Goal: Task Accomplishment & Management: Complete application form

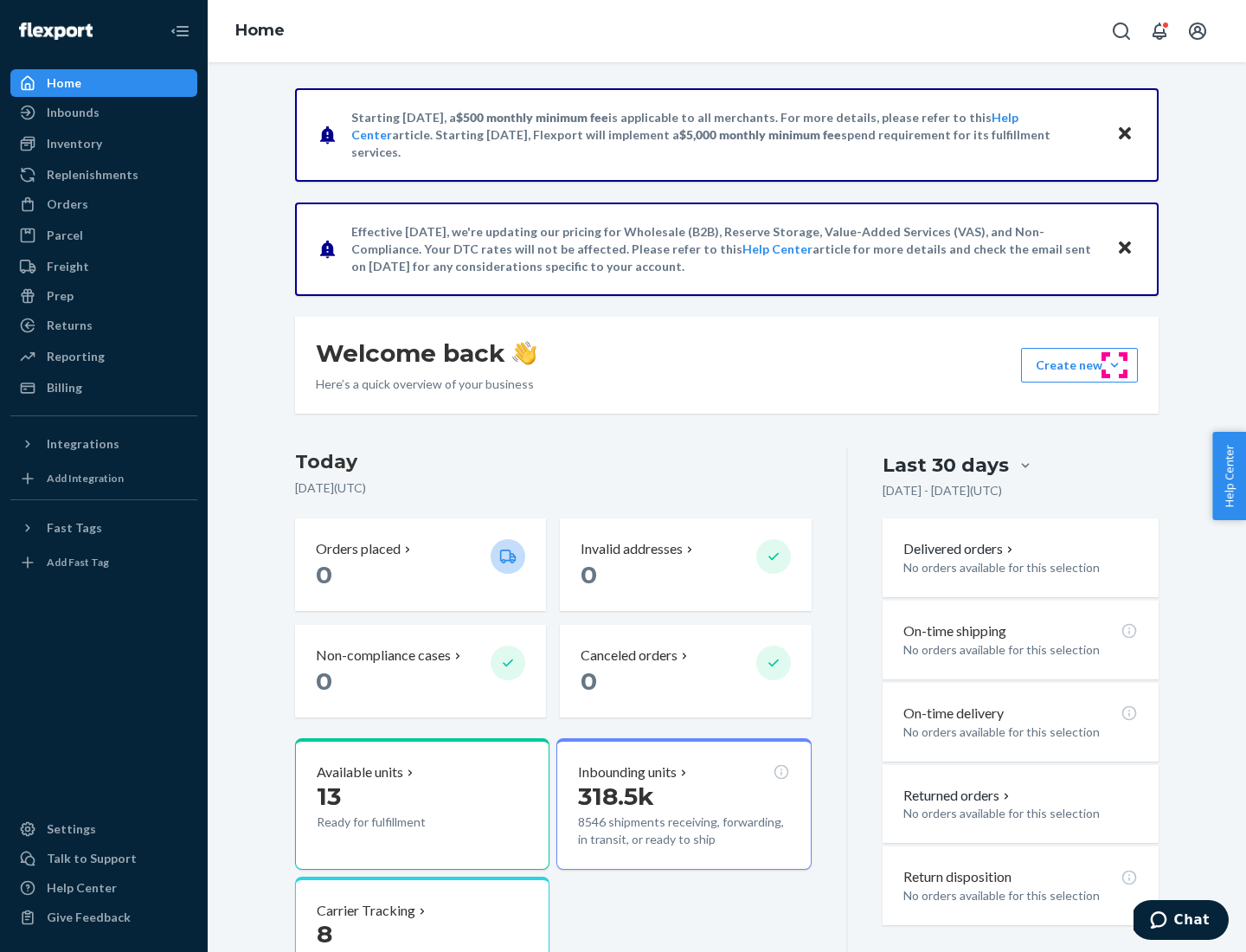
click at [1115, 365] on button "Create new Create new inbound Create new order Create new product" at bounding box center [1079, 365] width 117 height 34
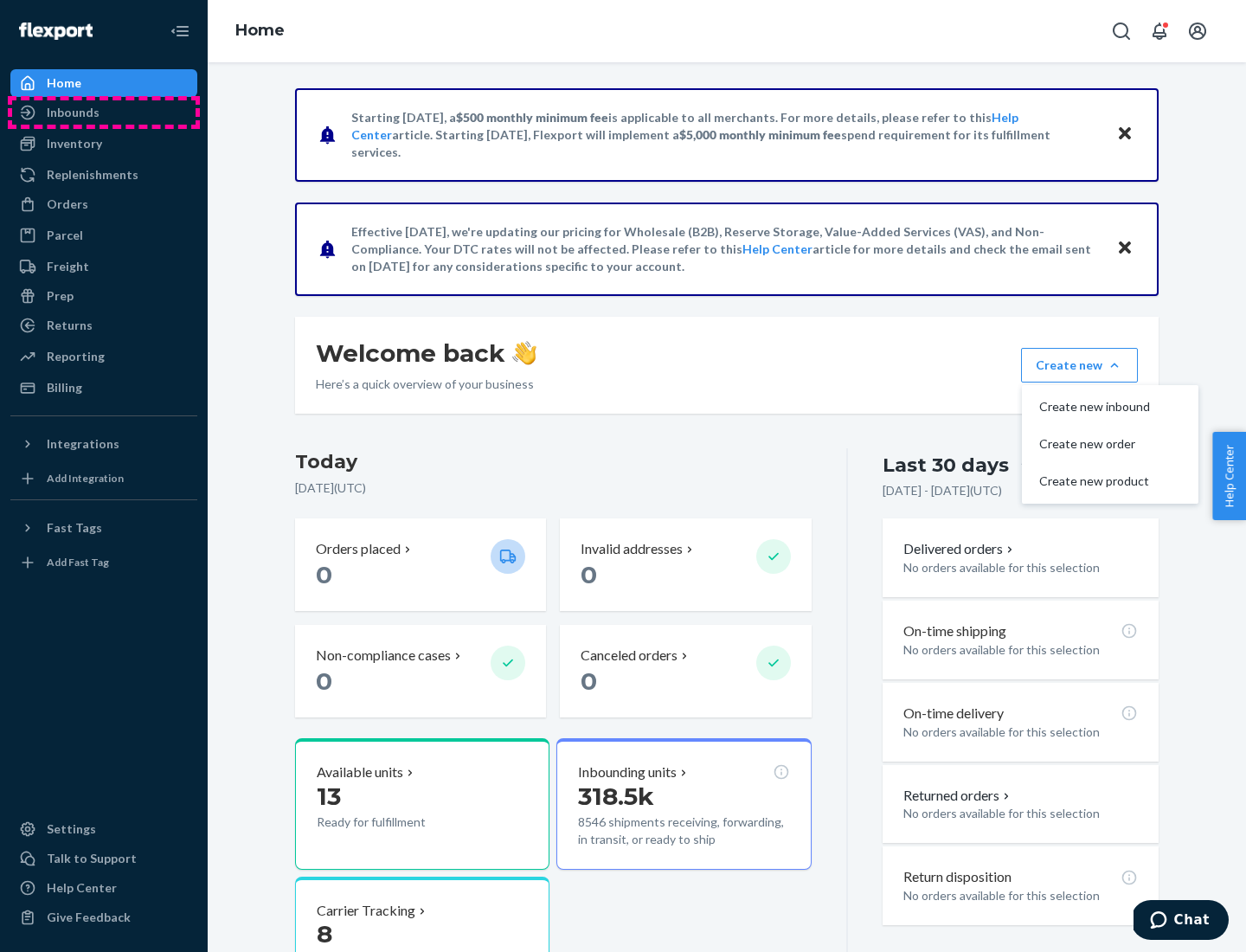
click at [104, 113] on div "Inbounds" at bounding box center [104, 113] width 184 height 25
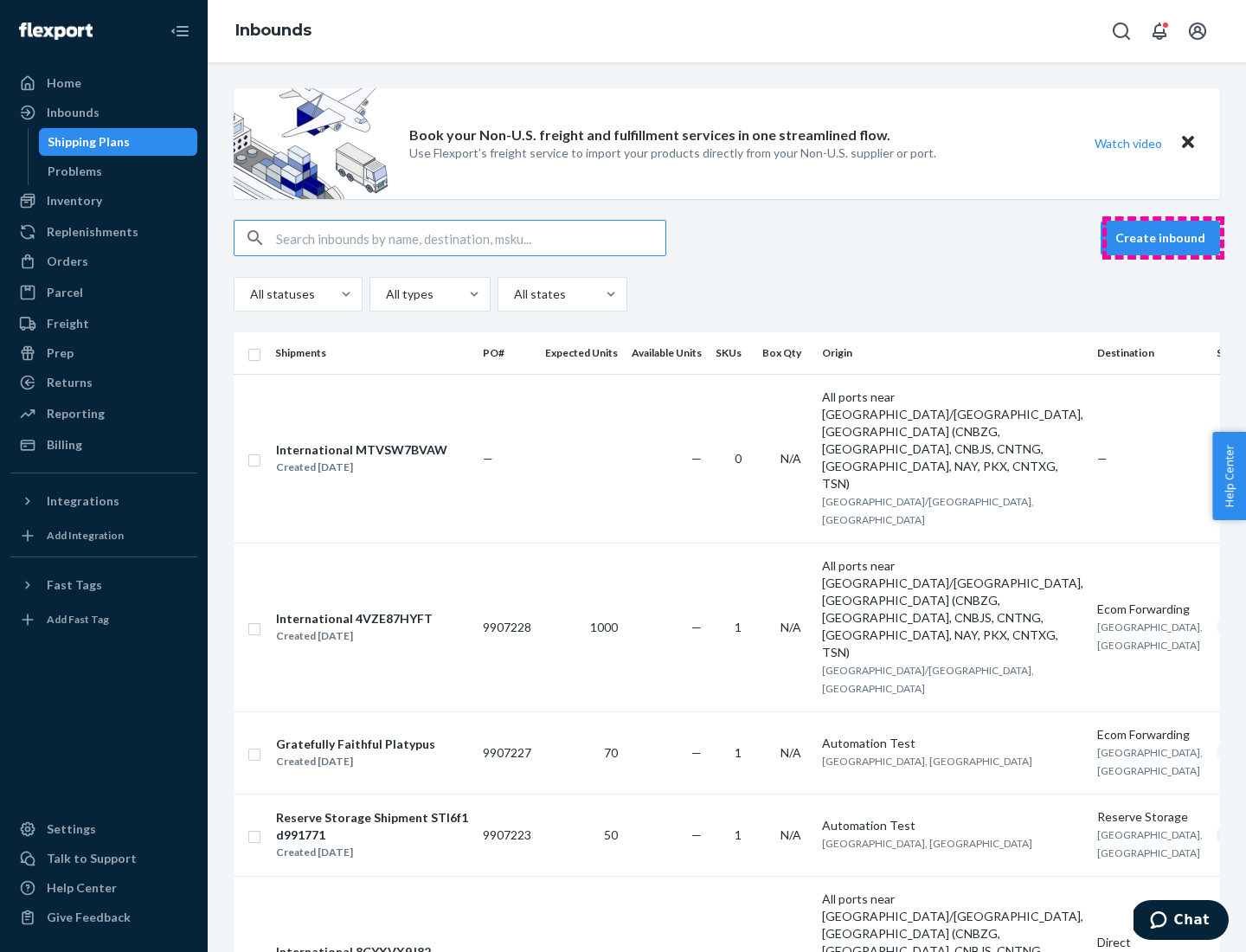
click at [1163, 238] on button "Create inbound" at bounding box center [1161, 237] width 120 height 34
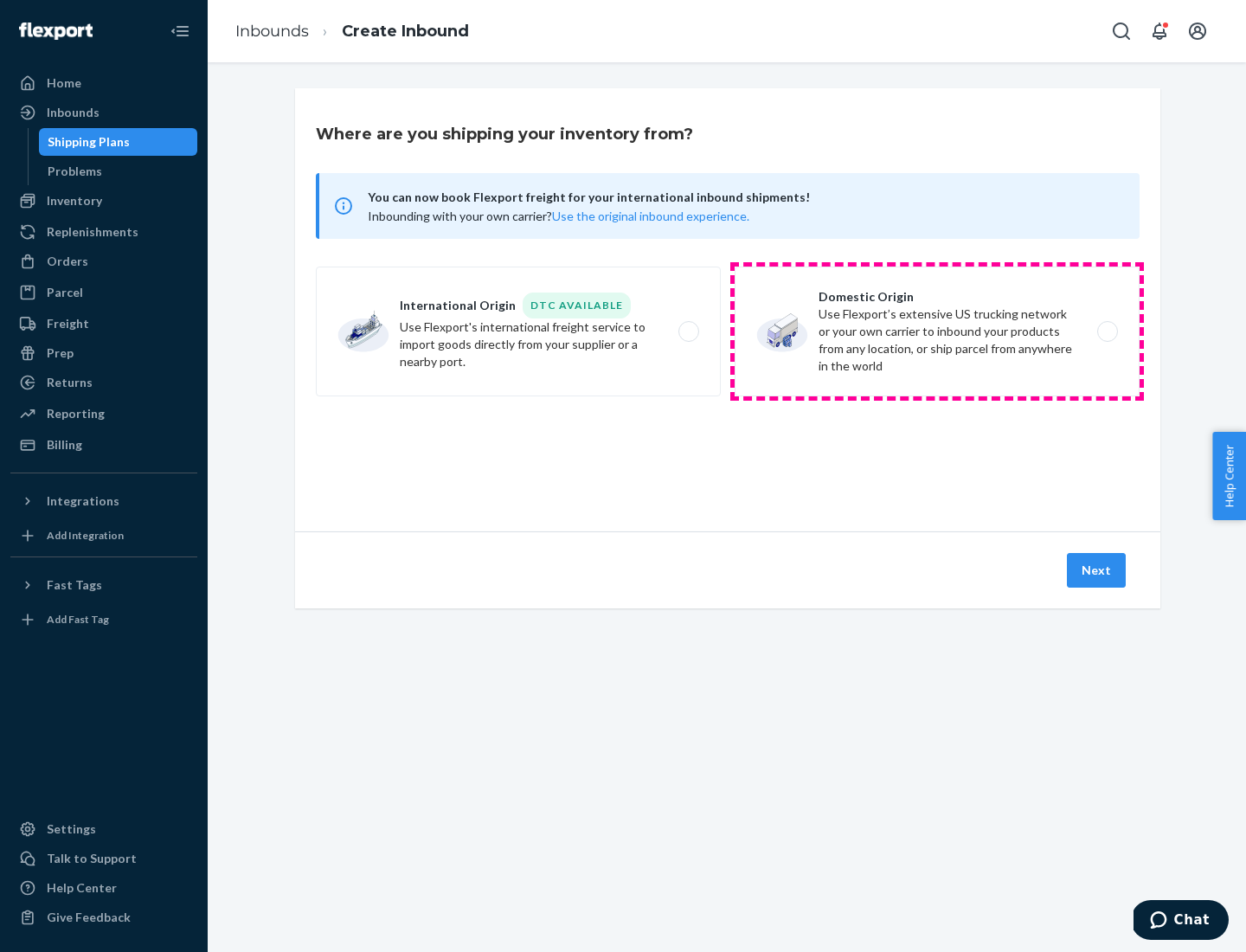
click at [937, 331] on label "Domestic Origin Use Flexport’s extensive US trucking network or your own carrie…" at bounding box center [937, 331] width 405 height 130
click at [1107, 331] on input "Domestic Origin Use Flexport’s extensive US trucking network or your own carrie…" at bounding box center [1112, 331] width 11 height 11
radio input "true"
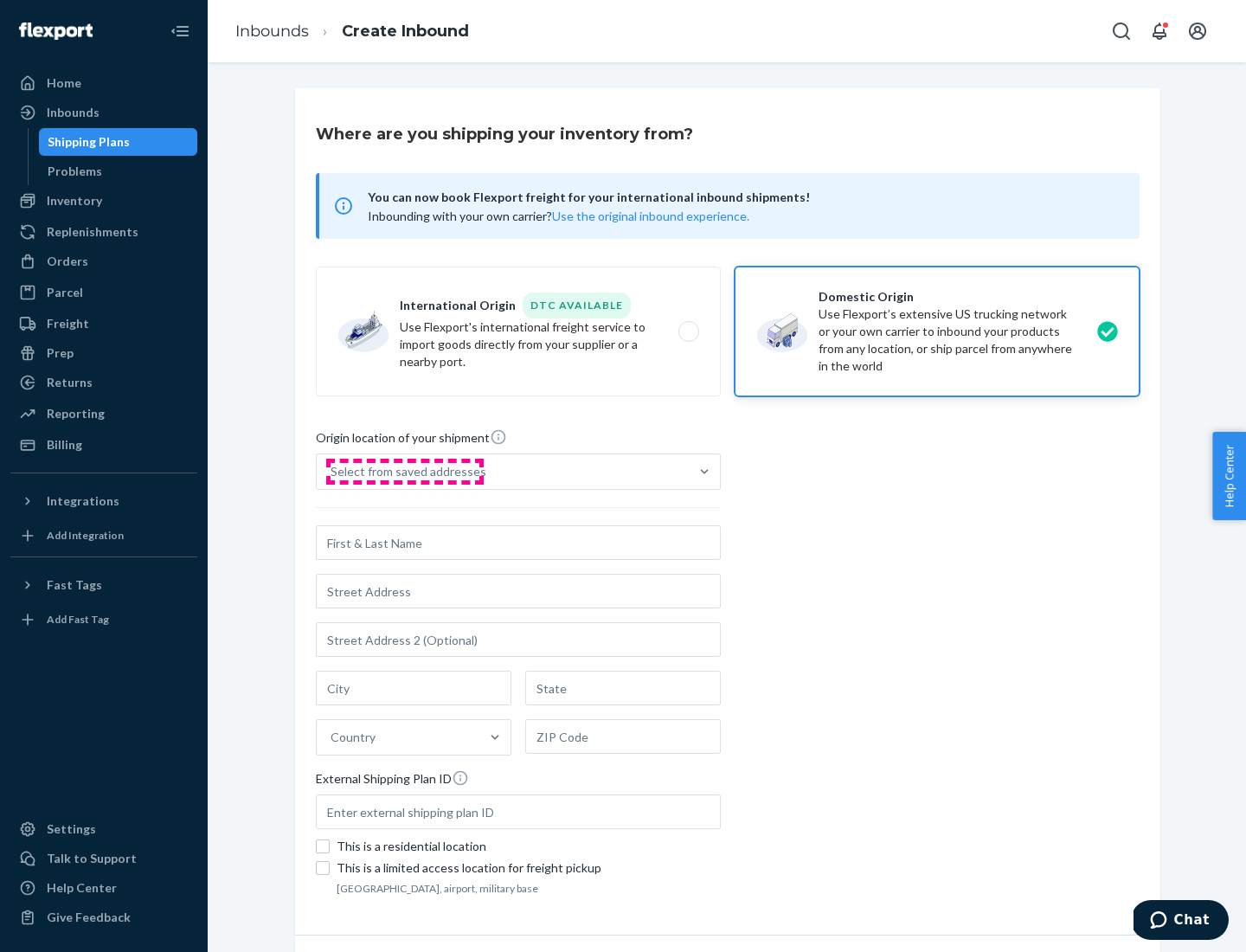
click at [404, 471] on div "Select from saved addresses" at bounding box center [408, 472] width 156 height 18
click at [332, 471] on input "Select from saved addresses" at bounding box center [332, 472] width 2 height 18
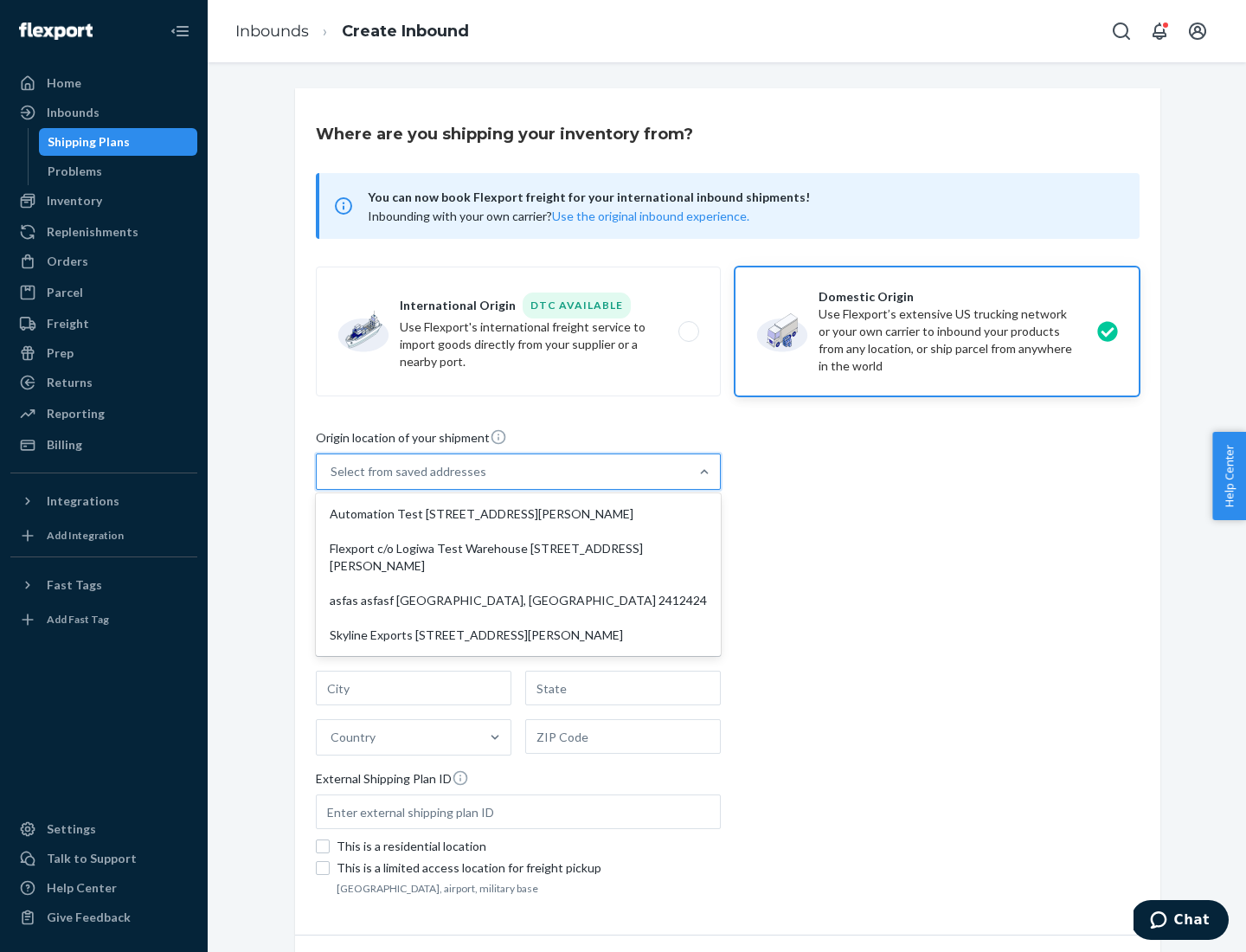
scroll to position [7, 0]
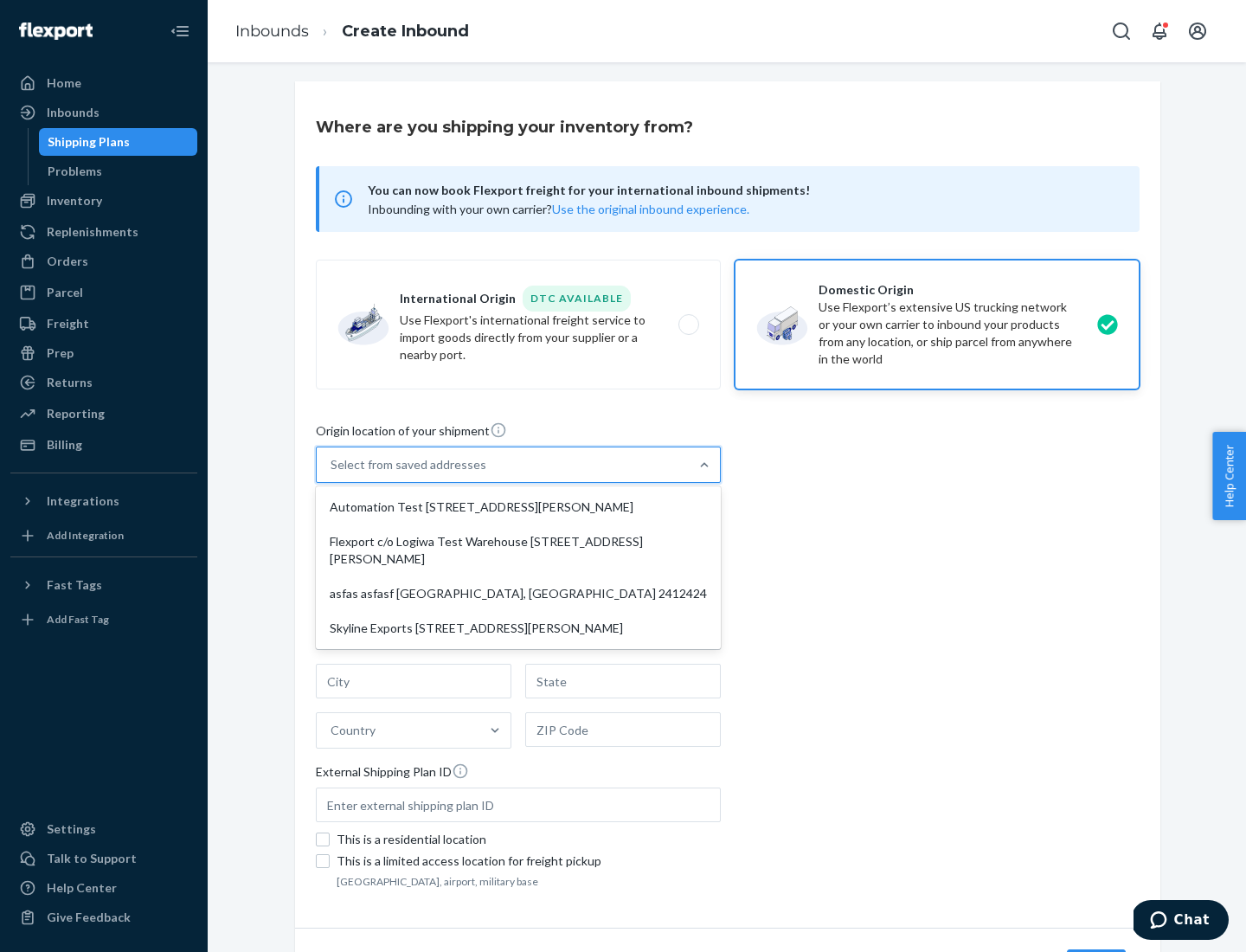
click at [519, 507] on div "Automation Test [STREET_ADDRESS][PERSON_NAME]" at bounding box center [518, 506] width 398 height 34
click at [332, 473] on input "option Automation Test [STREET_ADDRESS][PERSON_NAME] focused, 1 of 4. 4 results…" at bounding box center [332, 465] width 2 height 18
type input "Automation Test"
type input "9th Floor"
type input "[GEOGRAPHIC_DATA]"
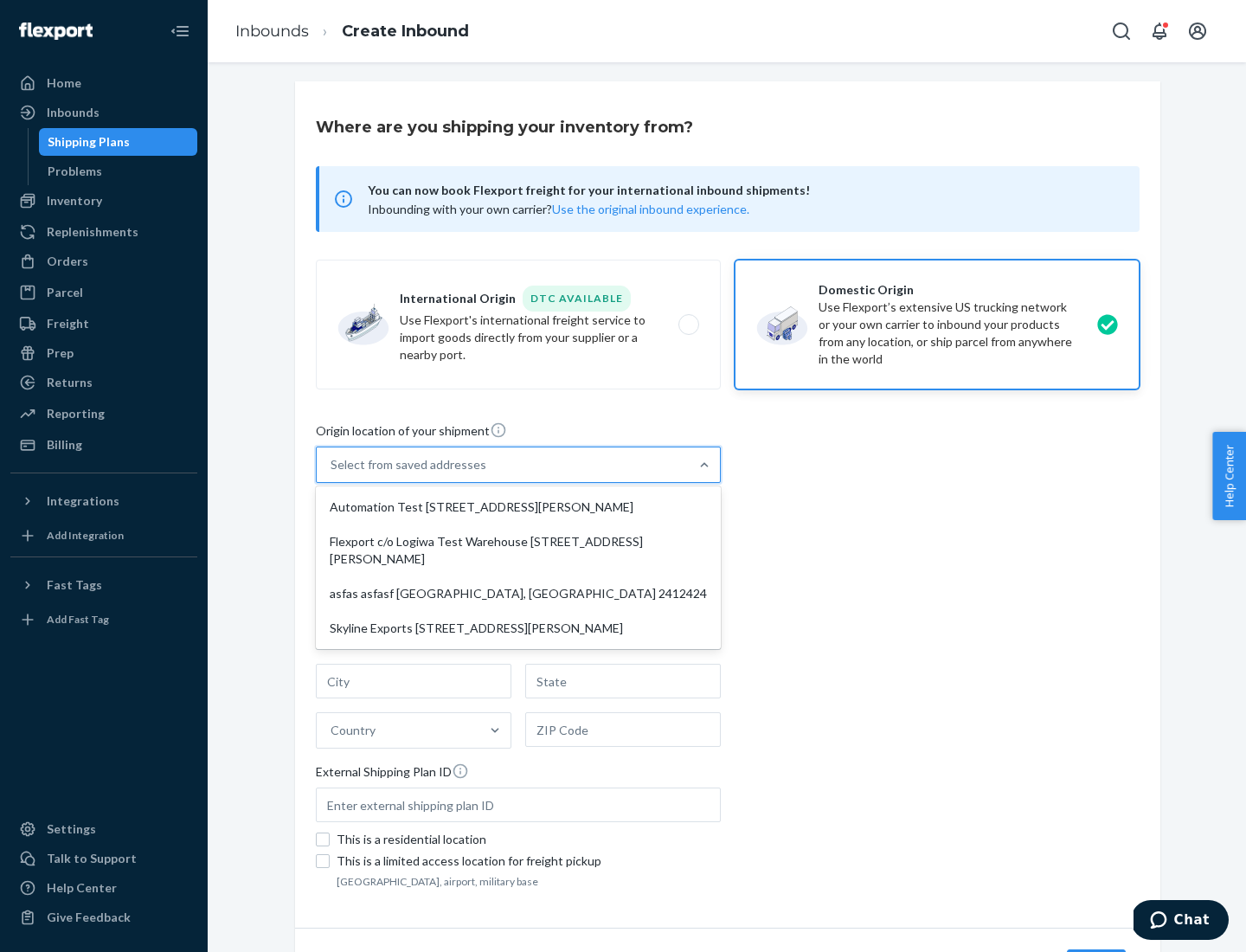
type input "CA"
type input "94104"
type input "[STREET_ADDRESS][PERSON_NAME]"
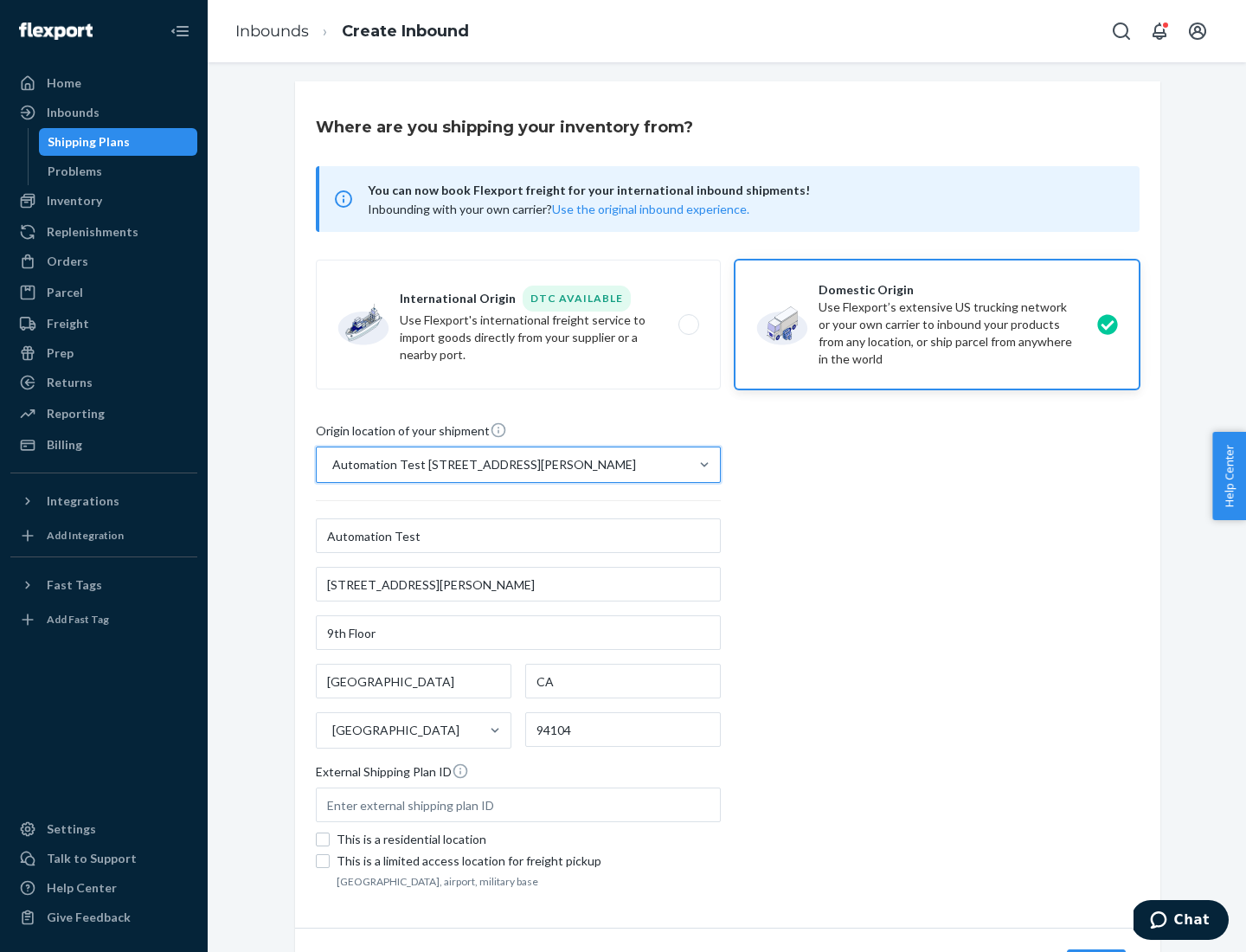
scroll to position [101, 0]
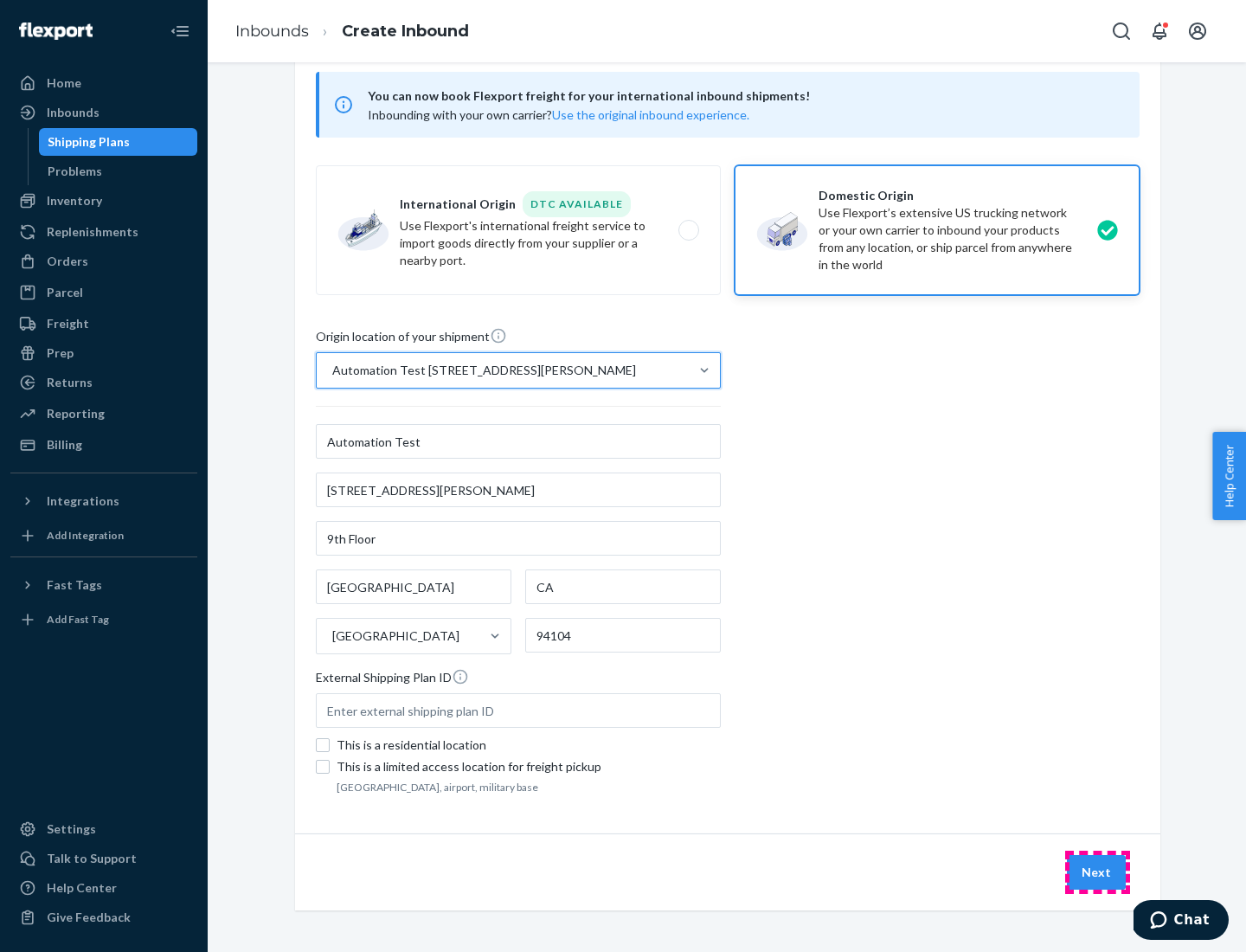
click at [1097, 872] on button "Next" at bounding box center [1097, 871] width 59 height 34
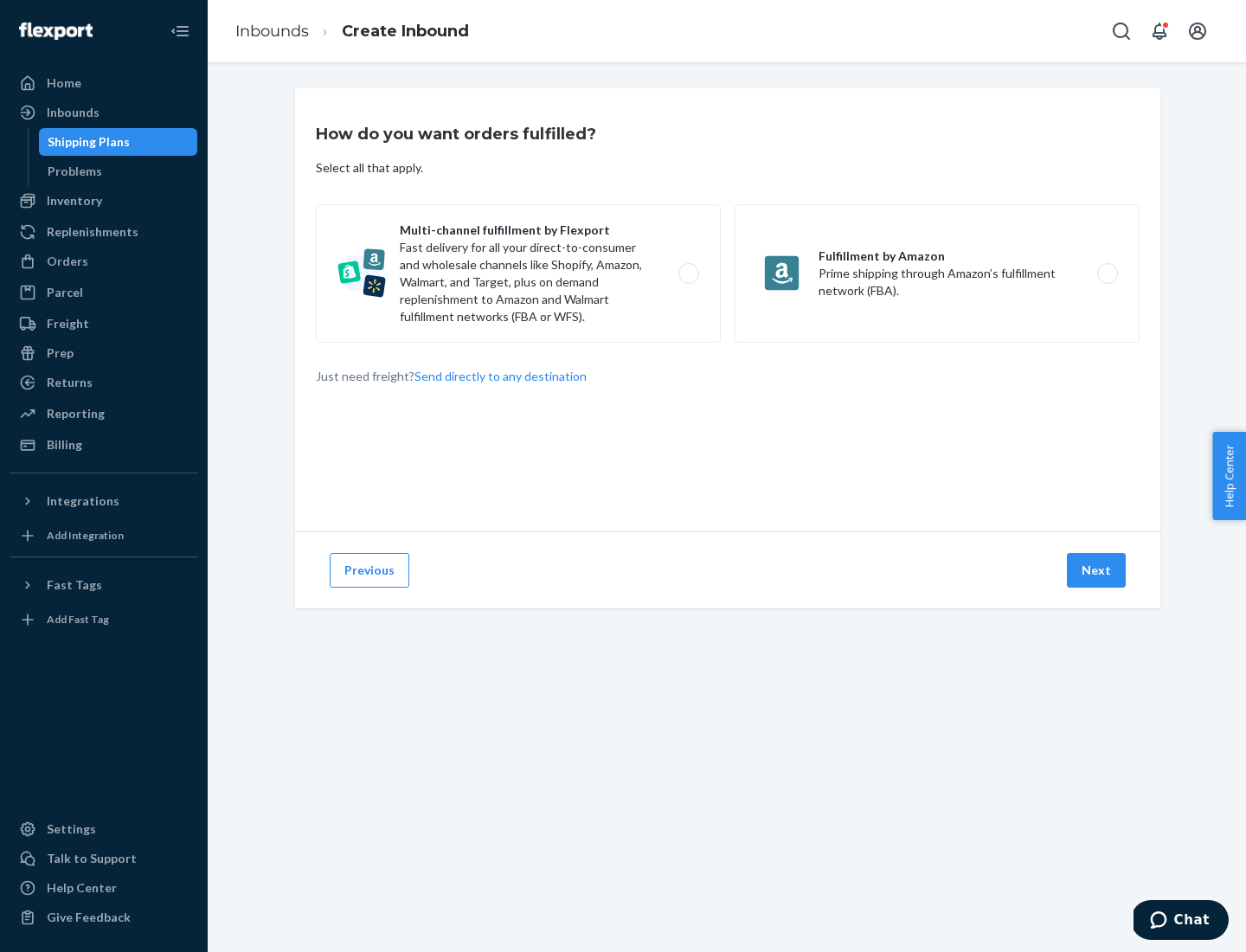
click at [519, 273] on label "Multi-channel fulfillment by Flexport Fast delivery for all your direct-to-cons…" at bounding box center [518, 273] width 405 height 138
click at [688, 273] on input "Multi-channel fulfillment by Flexport Fast delivery for all your direct-to-cons…" at bounding box center [693, 273] width 11 height 11
radio input "true"
click at [1097, 570] on button "Next" at bounding box center [1097, 570] width 59 height 34
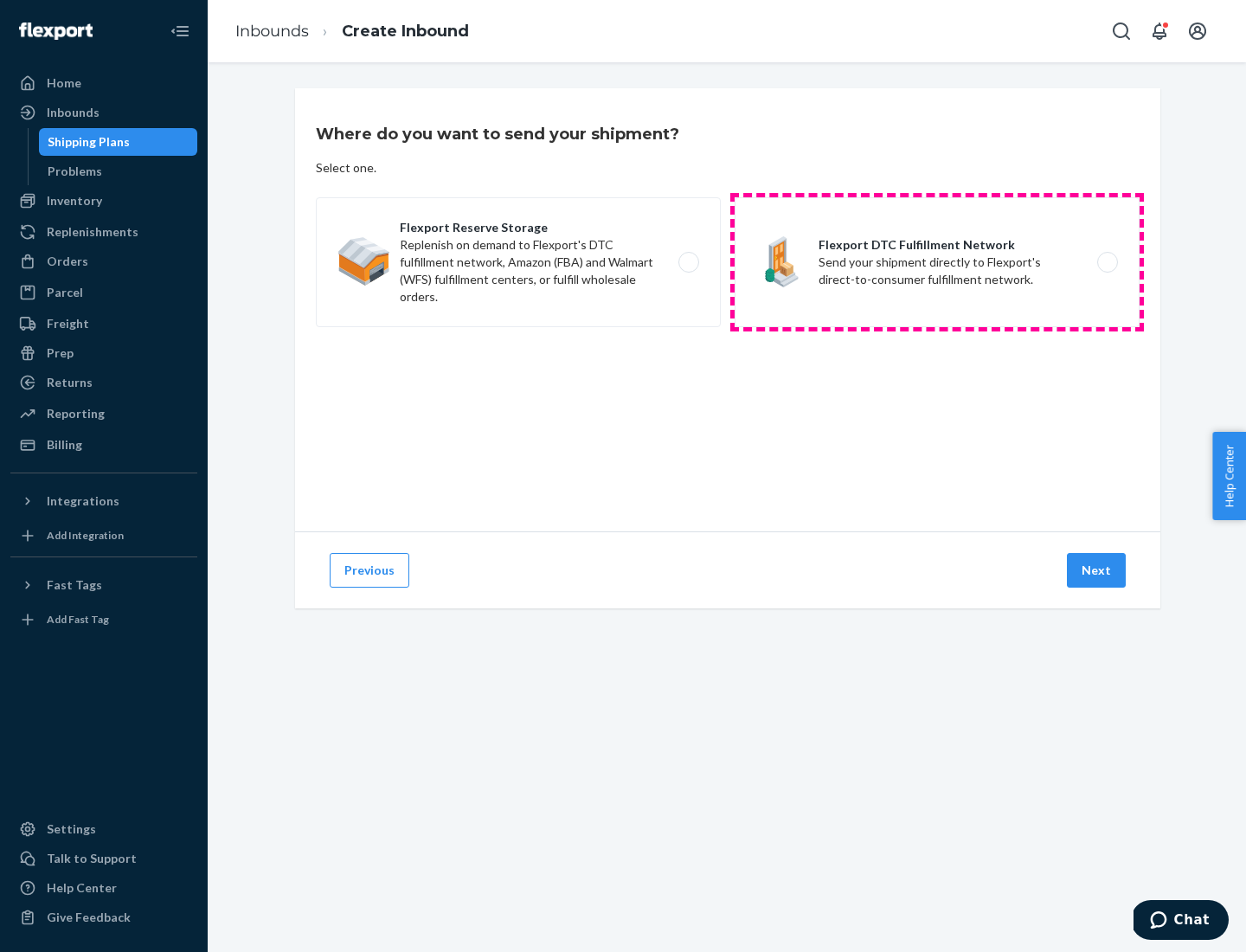
click at [937, 262] on label "Flexport DTC Fulfillment Network Send your shipment directly to Flexport's dire…" at bounding box center [937, 262] width 405 height 130
click at [1107, 262] on input "Flexport DTC Fulfillment Network Send your shipment directly to Flexport's dire…" at bounding box center [1112, 262] width 11 height 11
radio input "true"
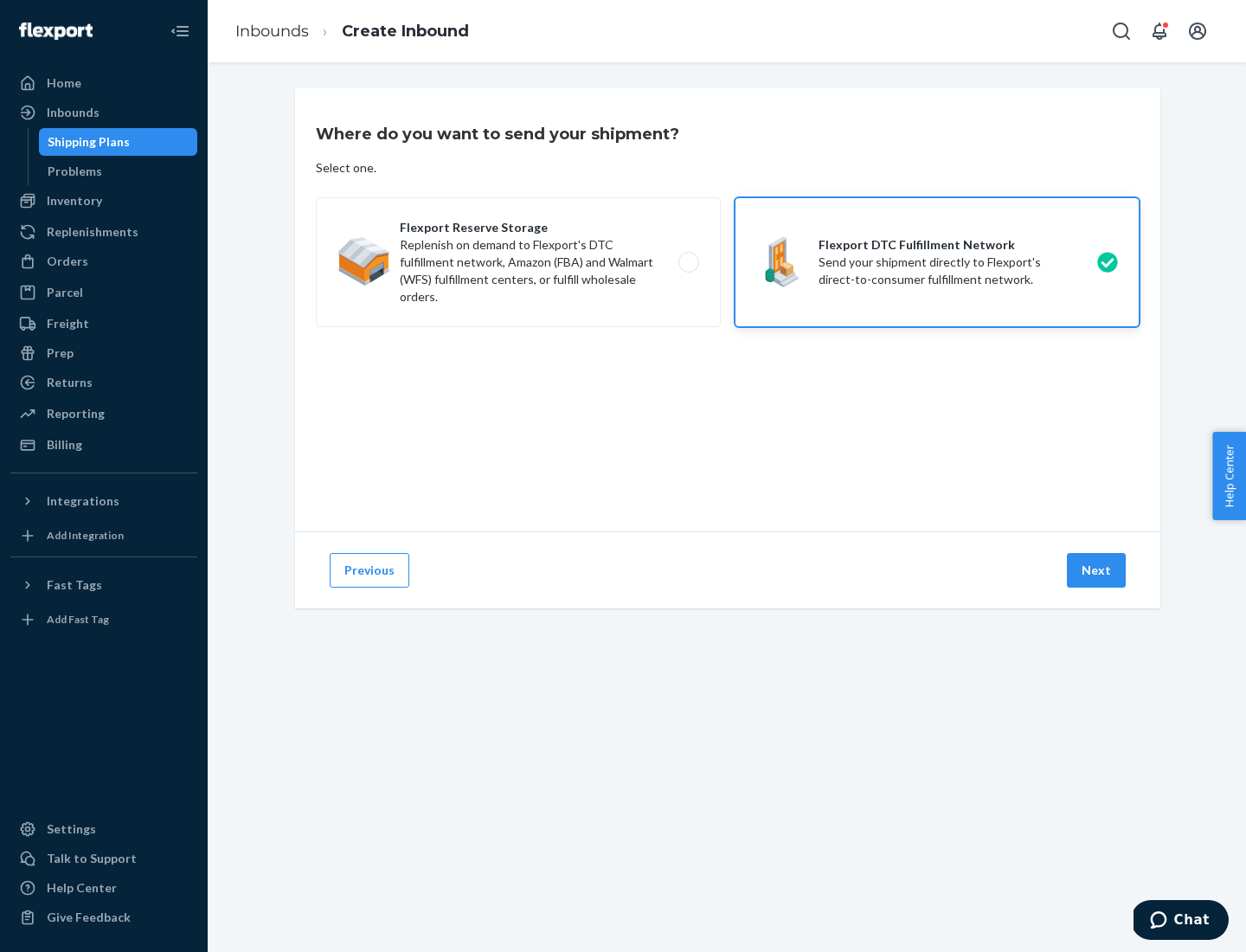
click at [1097, 570] on button "Next" at bounding box center [1097, 570] width 59 height 34
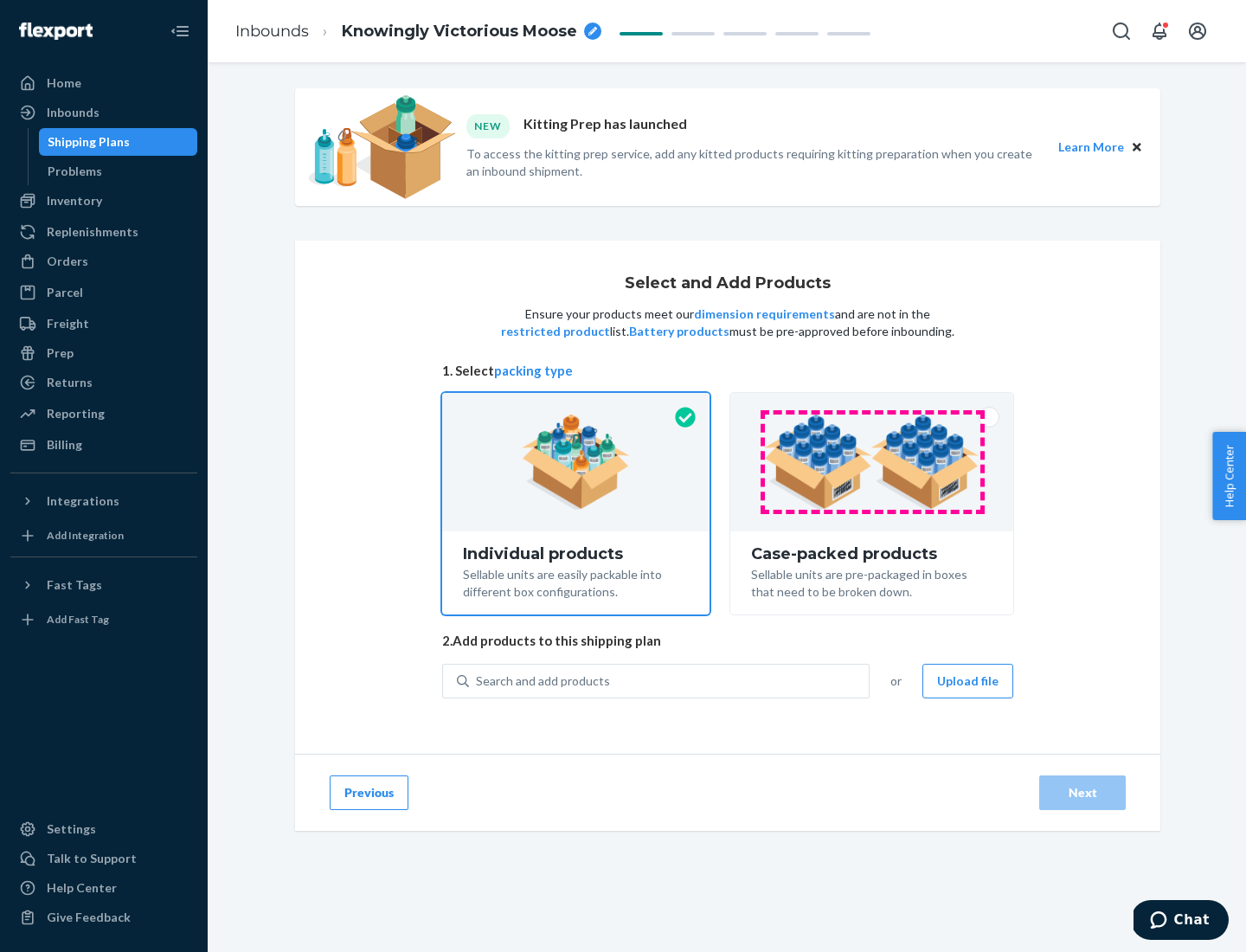
click at [872, 462] on img at bounding box center [871, 461] width 215 height 95
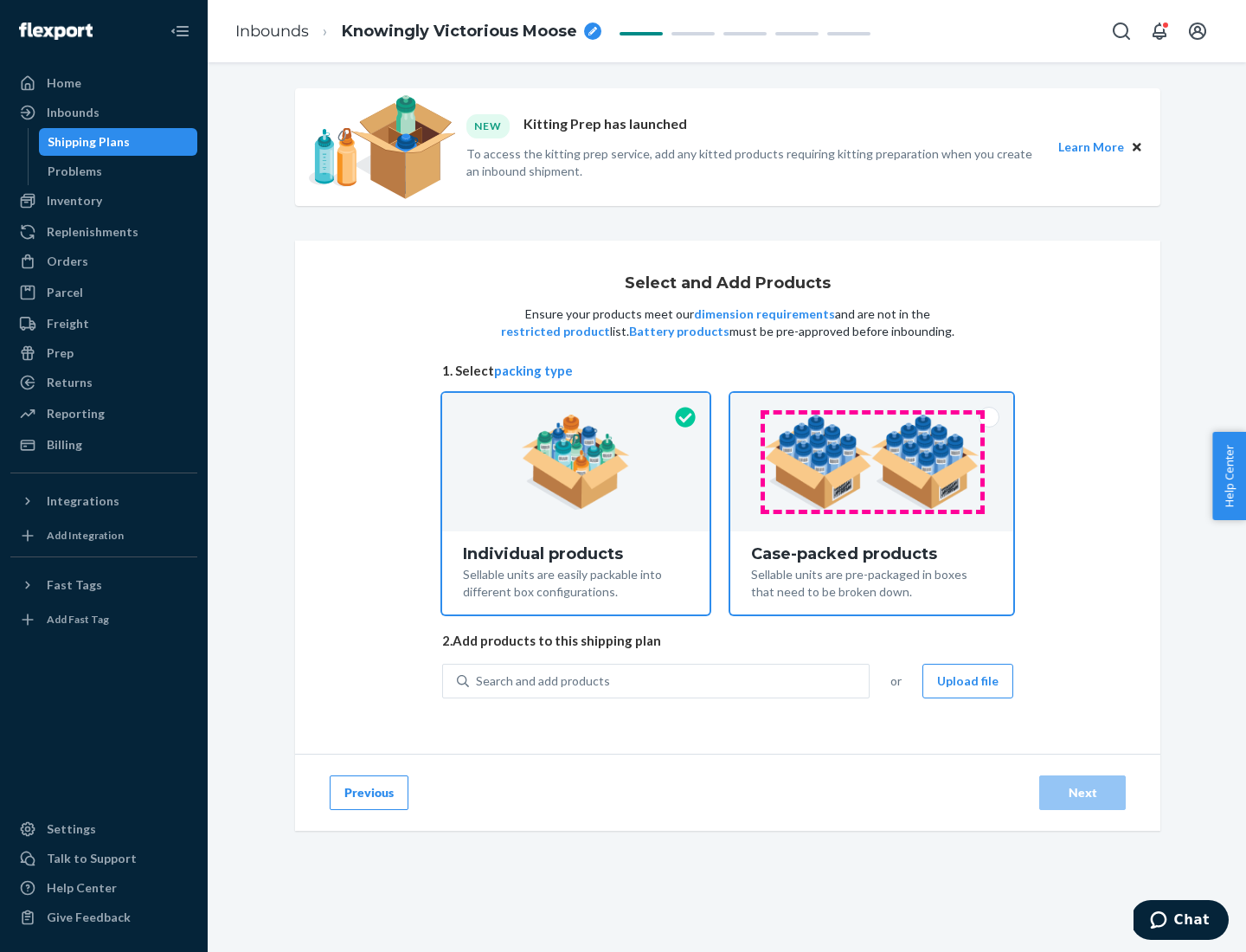
click at [872, 404] on input "Case-packed products Sellable units are pre-packaged in boxes that need to be b…" at bounding box center [871, 398] width 11 height 11
radio input "true"
radio input "false"
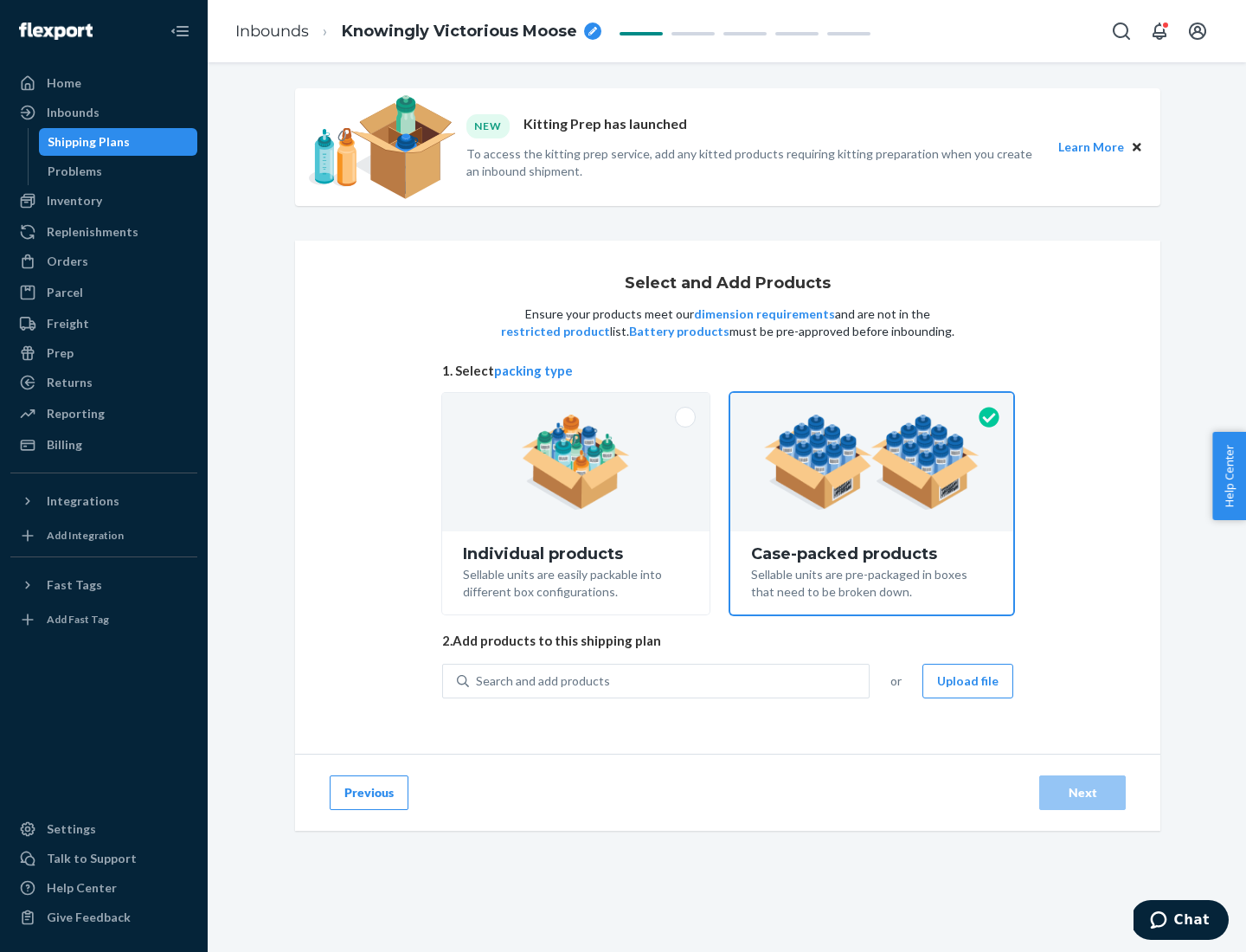
click at [670, 680] on div "Search and add products" at bounding box center [668, 680] width 400 height 31
click at [477, 680] on input "Search and add products" at bounding box center [477, 681] width 2 height 18
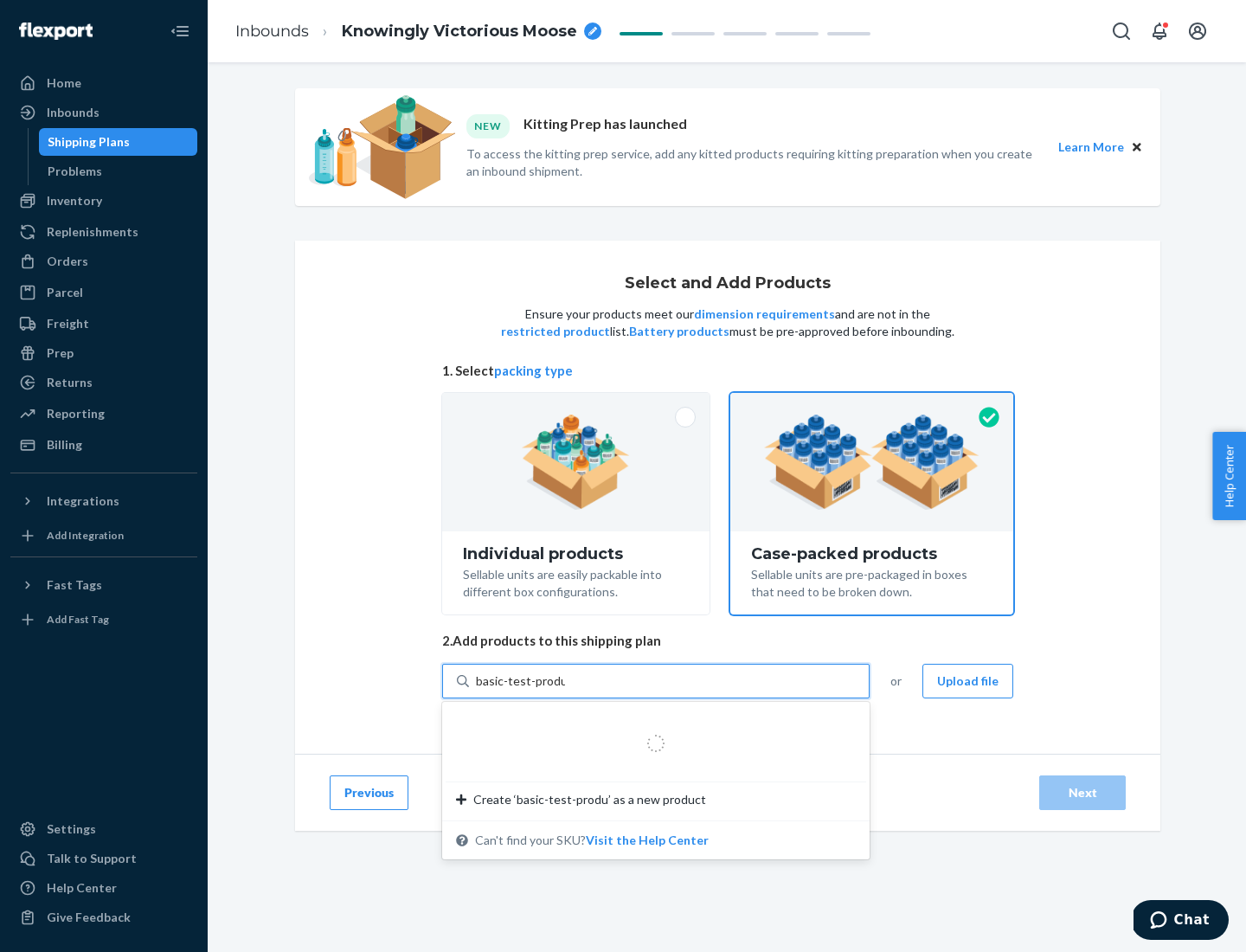
type input "basic-test-product-1"
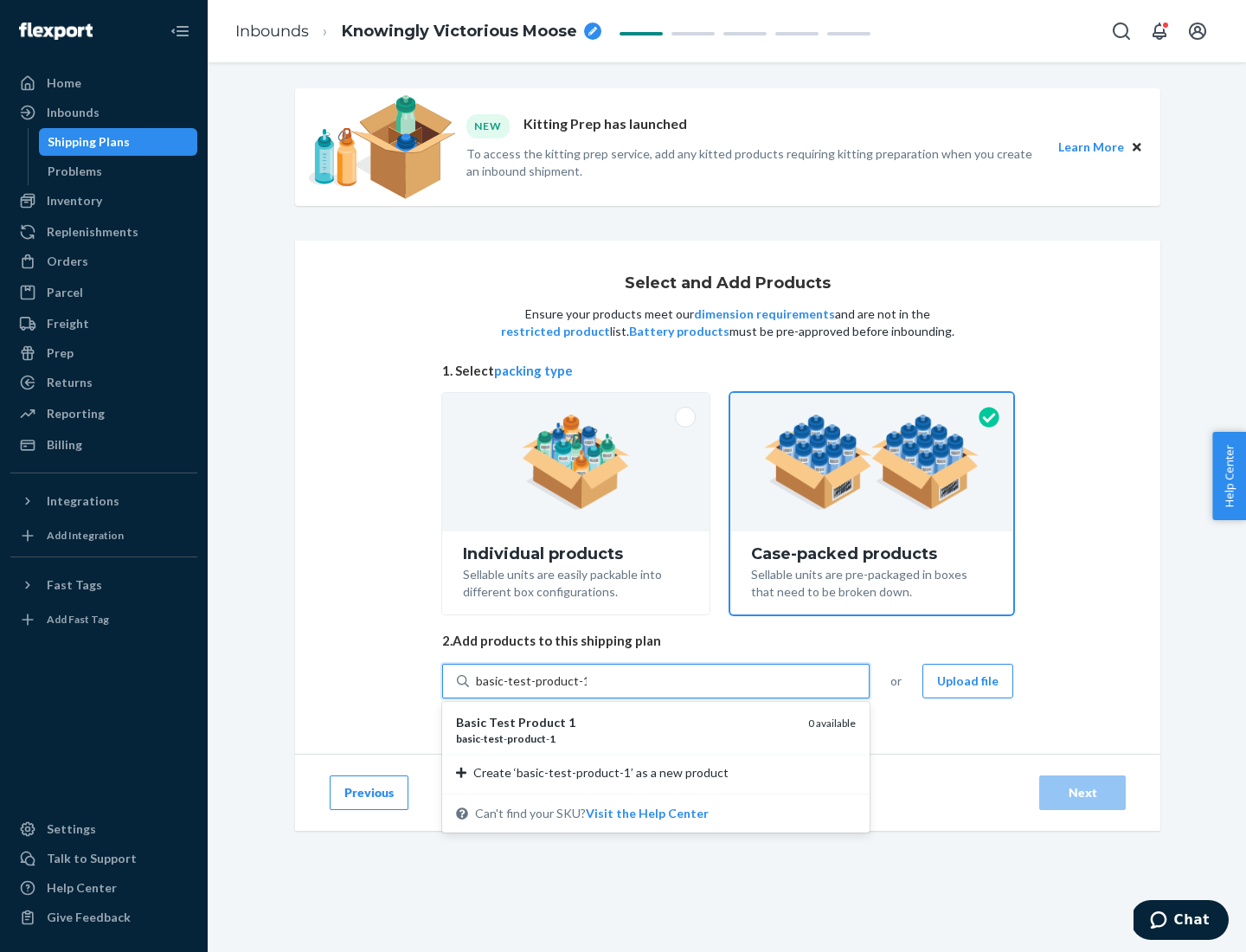
click at [626, 738] on div "basic - test - product - 1" at bounding box center [625, 738] width 339 height 15
click at [587, 689] on input "basic-test-product-1" at bounding box center [531, 681] width 111 height 18
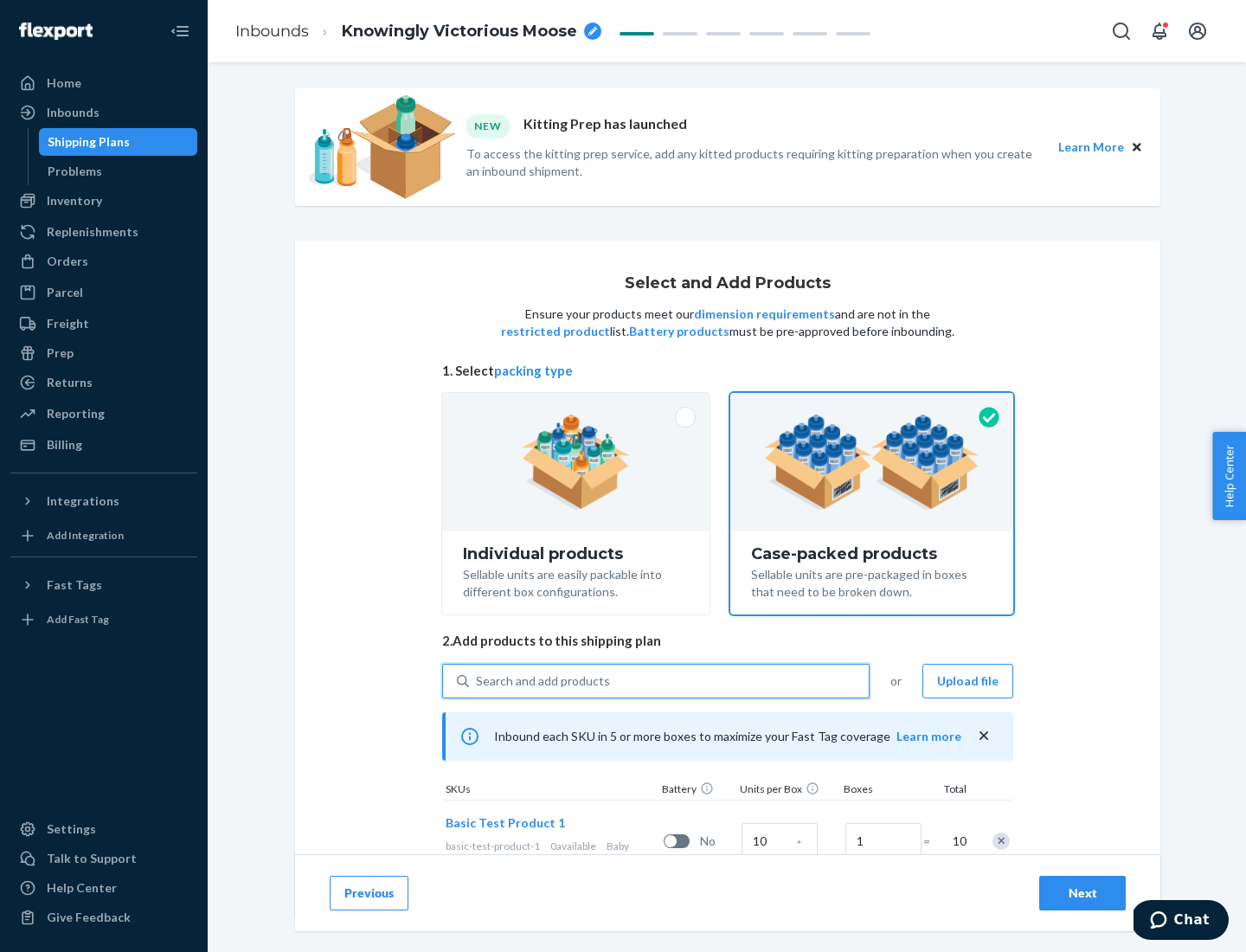
scroll to position [62, 0]
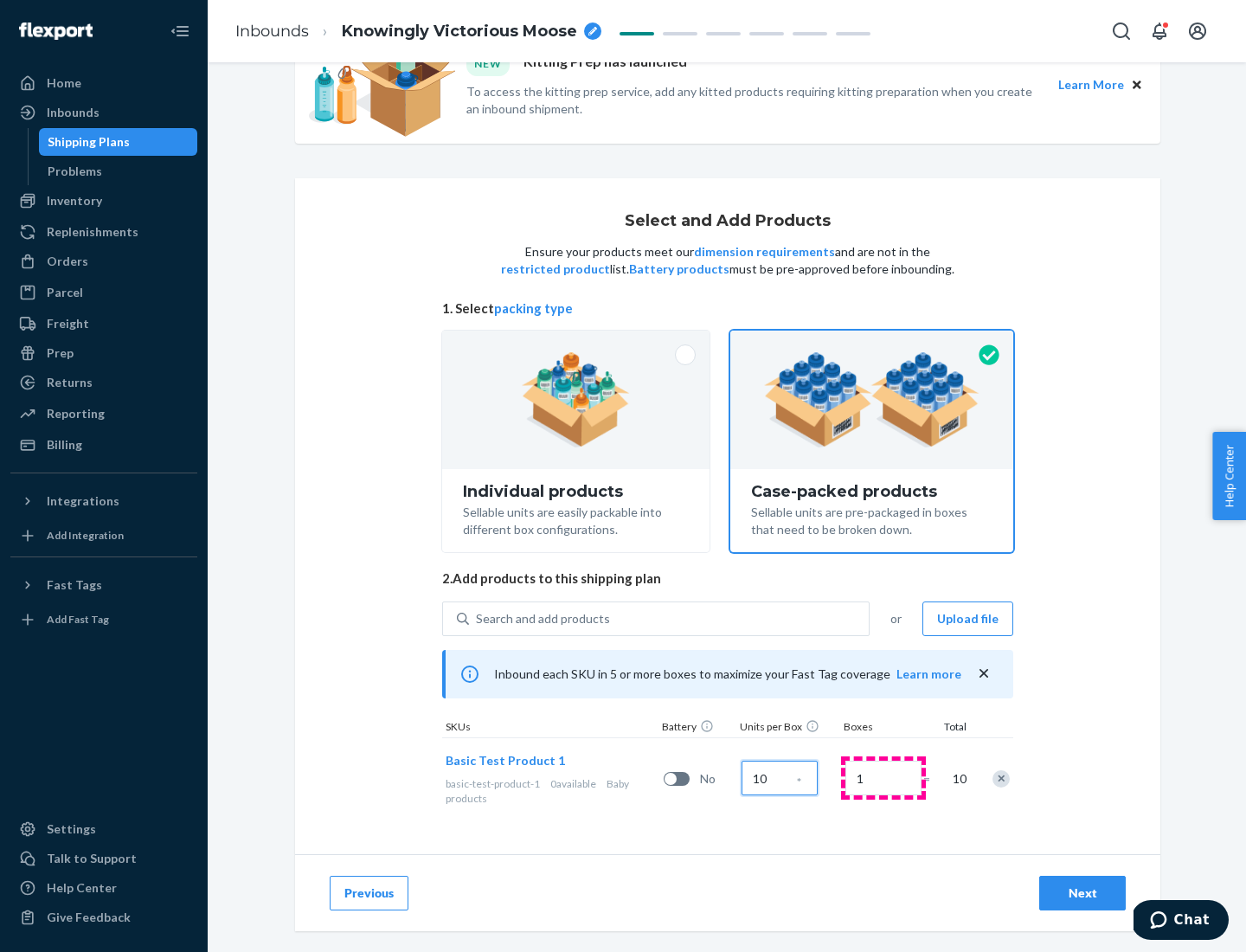
type input "10"
type input "7"
click at [1082, 893] on div "Next" at bounding box center [1082, 893] width 57 height 18
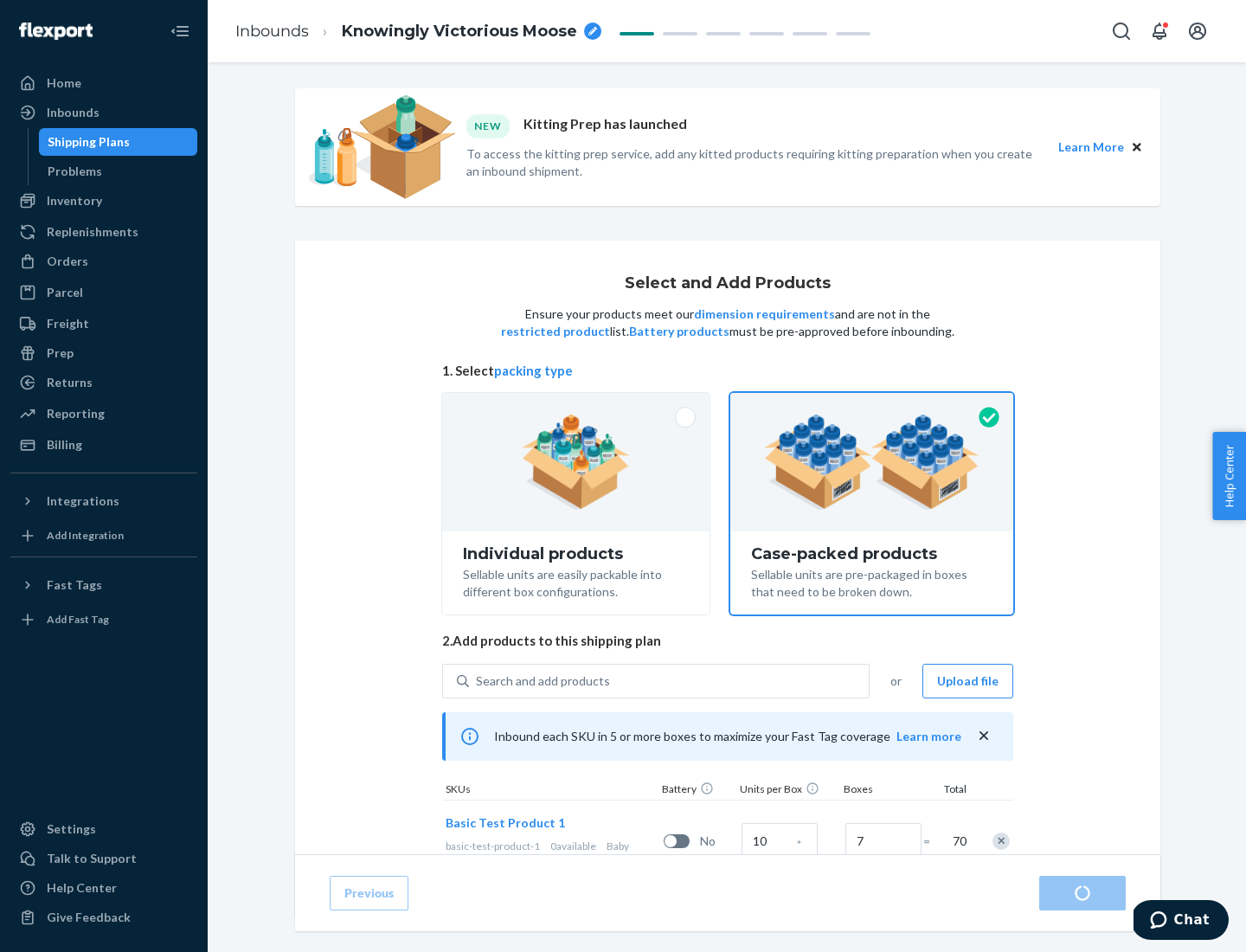
radio input "true"
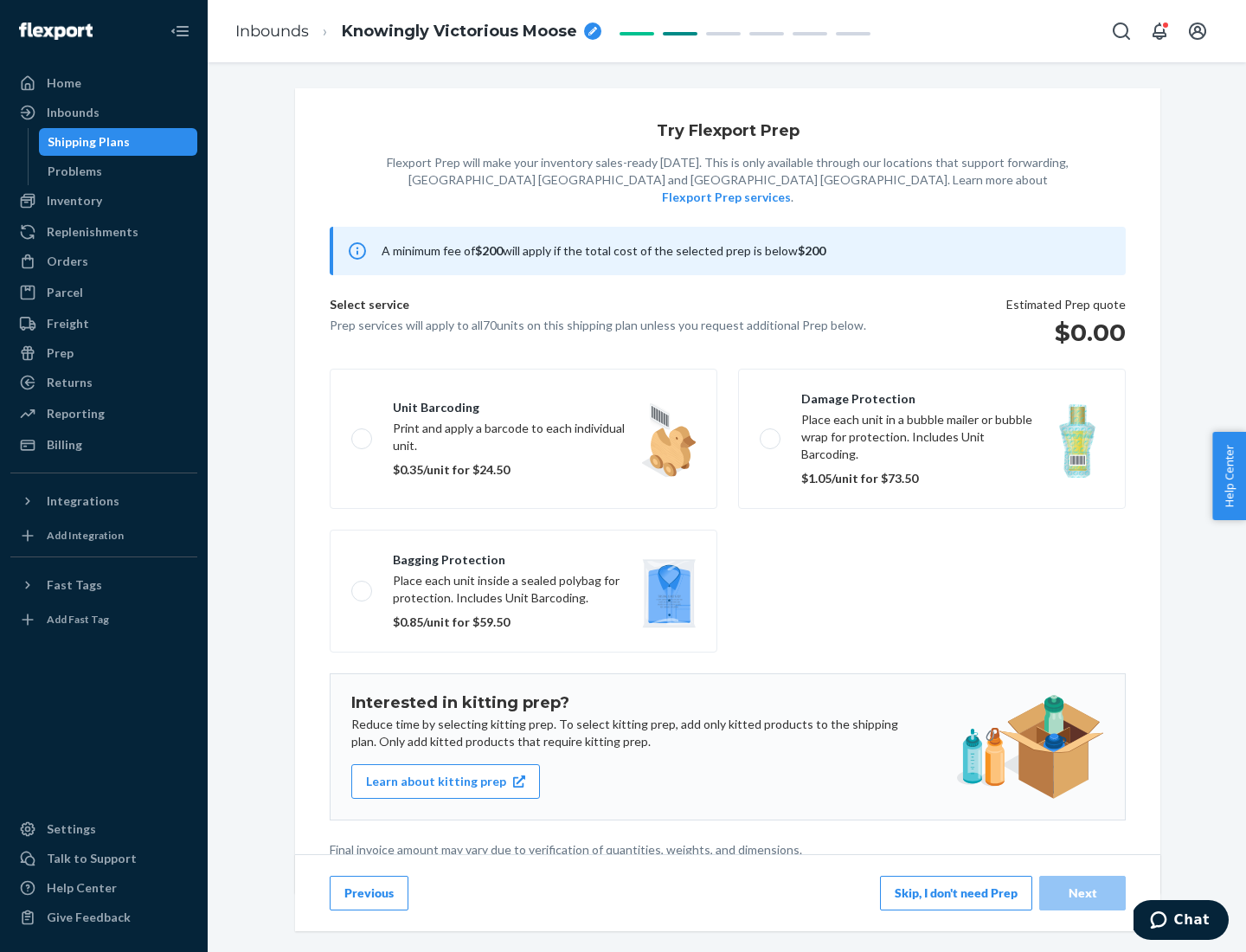
scroll to position [4, 0]
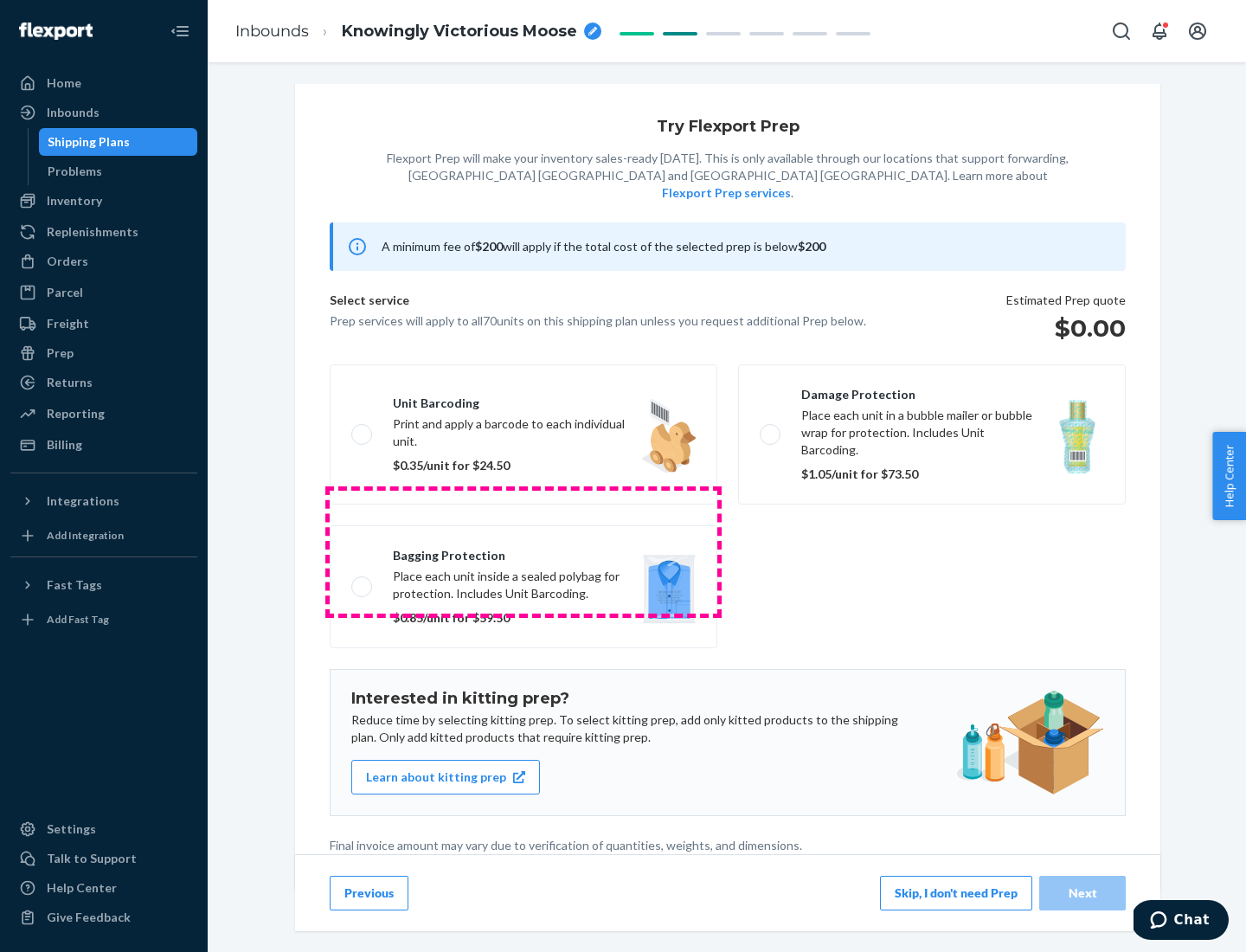
click at [523, 551] on label "Bagging protection Place each unit inside a sealed polybag for protection. Incl…" at bounding box center [523, 586] width 388 height 123
click at [362, 580] on input "Bagging protection Place each unit inside a sealed polybag for protection. Incl…" at bounding box center [357, 585] width 11 height 11
checkbox input "true"
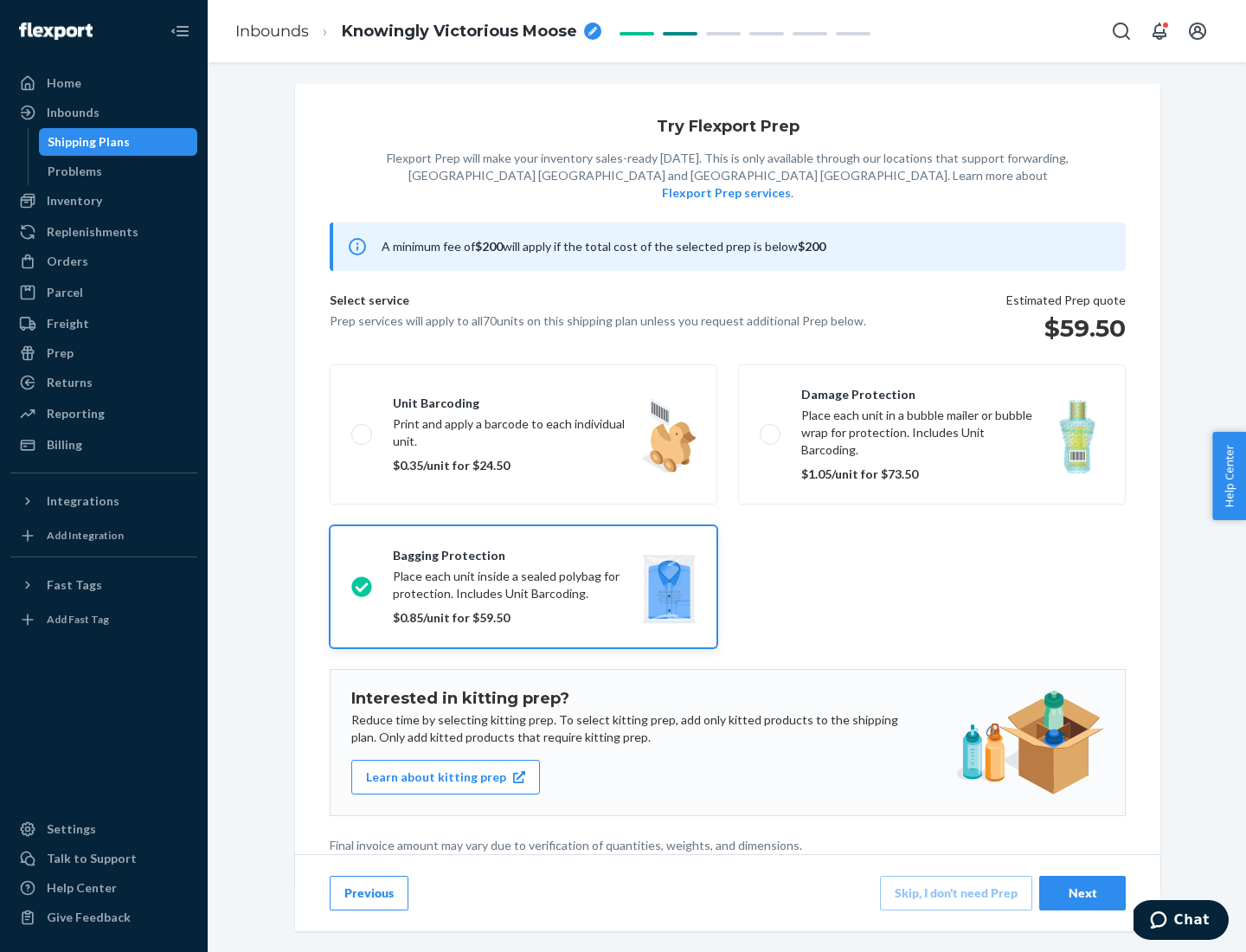
click at [1082, 892] on div "Next" at bounding box center [1082, 893] width 57 height 18
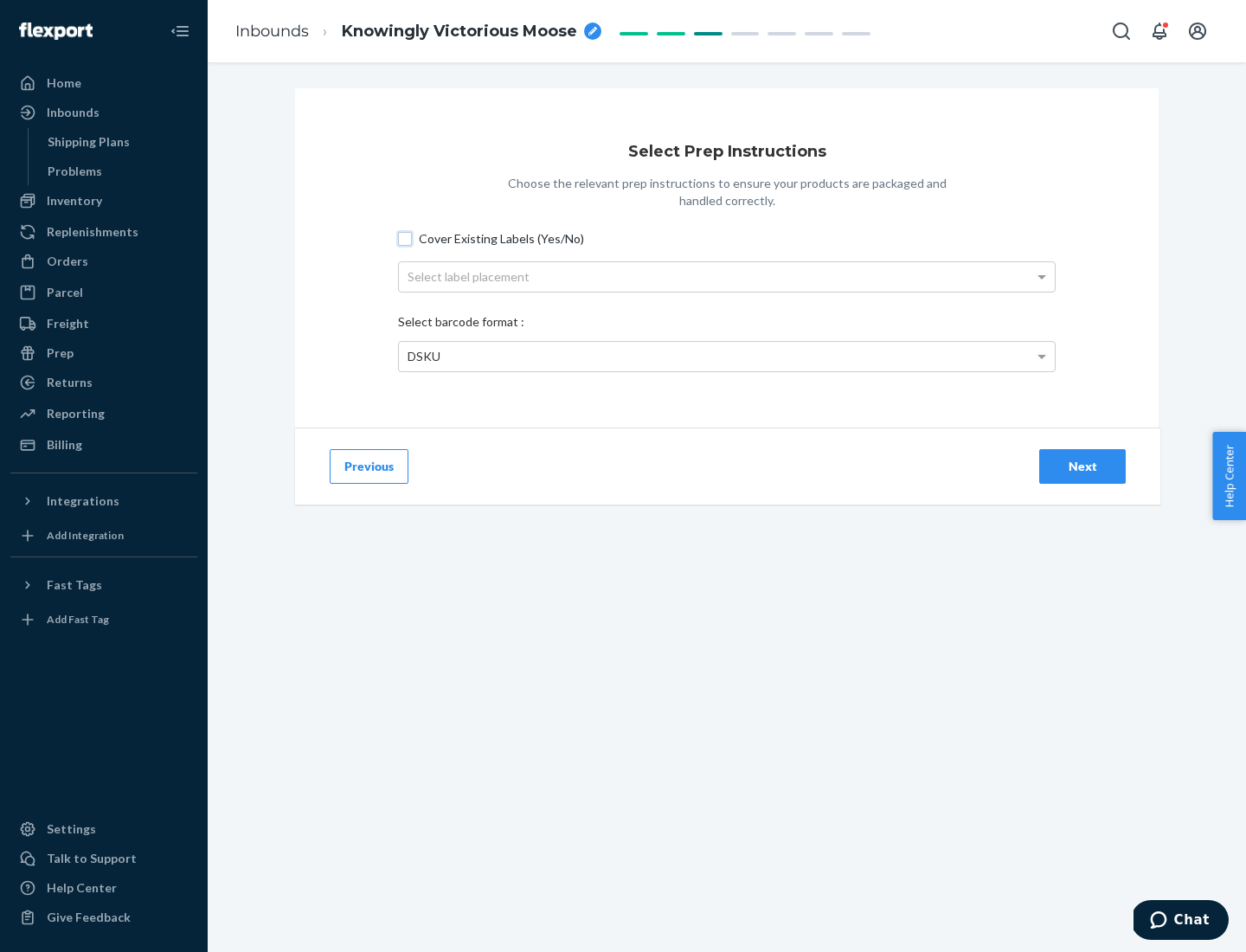
click at [405, 238] on input "Cover Existing Labels (Yes/No)" at bounding box center [405, 239] width 14 height 14
checkbox input "true"
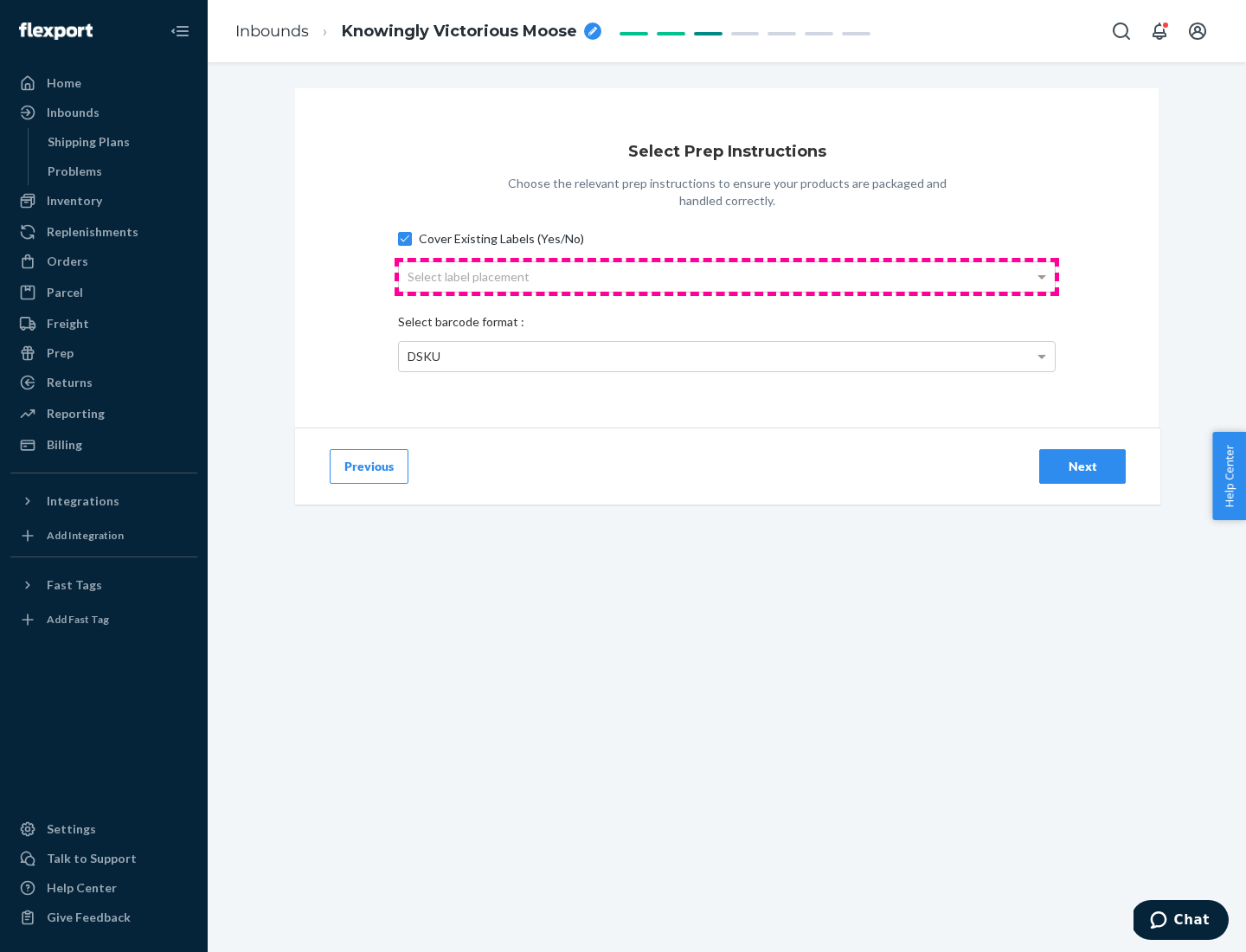
click at [727, 276] on div "Select label placement" at bounding box center [727, 276] width 656 height 29
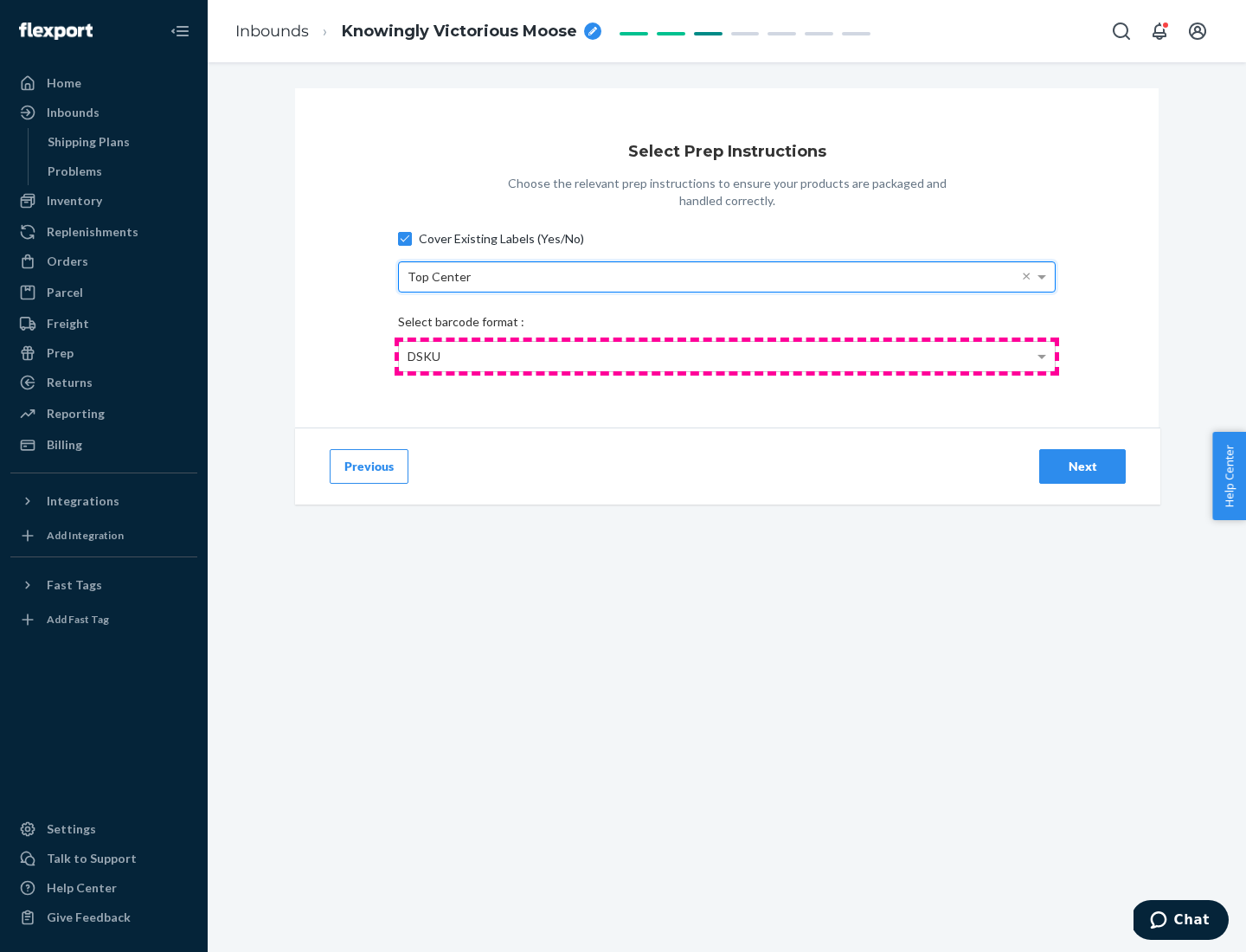
click at [727, 356] on div "DSKU" at bounding box center [727, 356] width 656 height 29
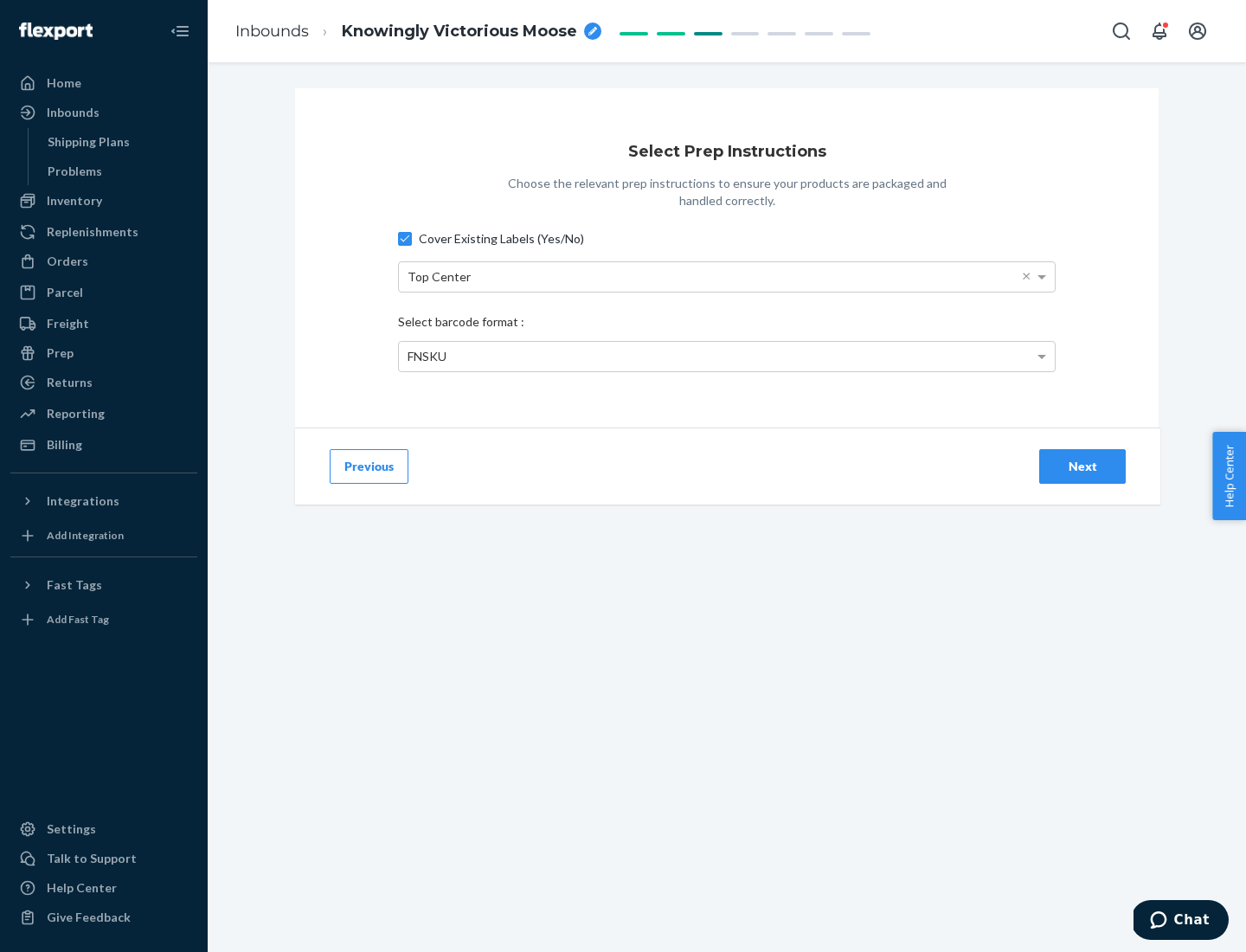
click at [1082, 466] on div "Next" at bounding box center [1082, 467] width 57 height 18
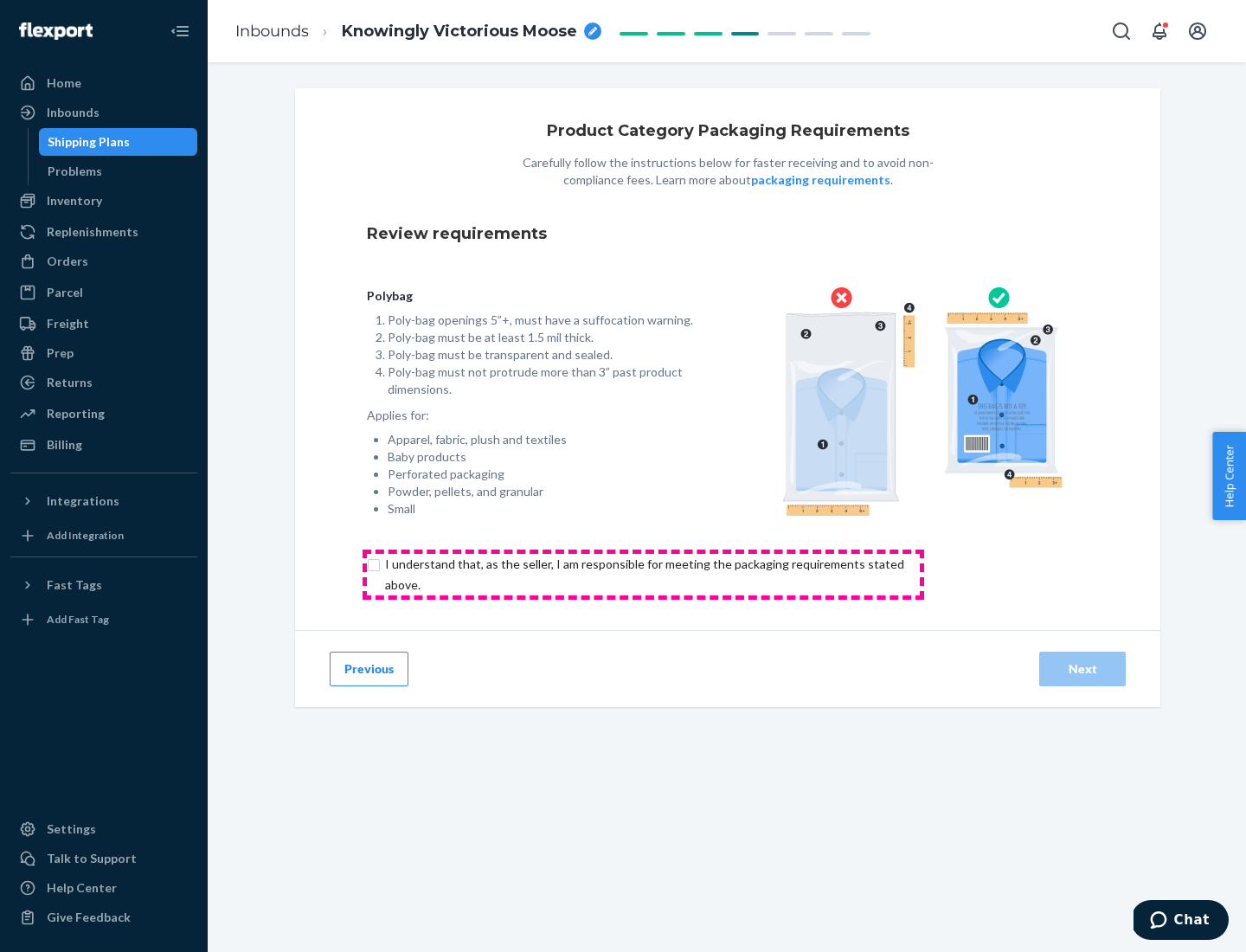
click at [643, 574] on input "checkbox" at bounding box center [654, 574] width 576 height 41
checkbox input "true"
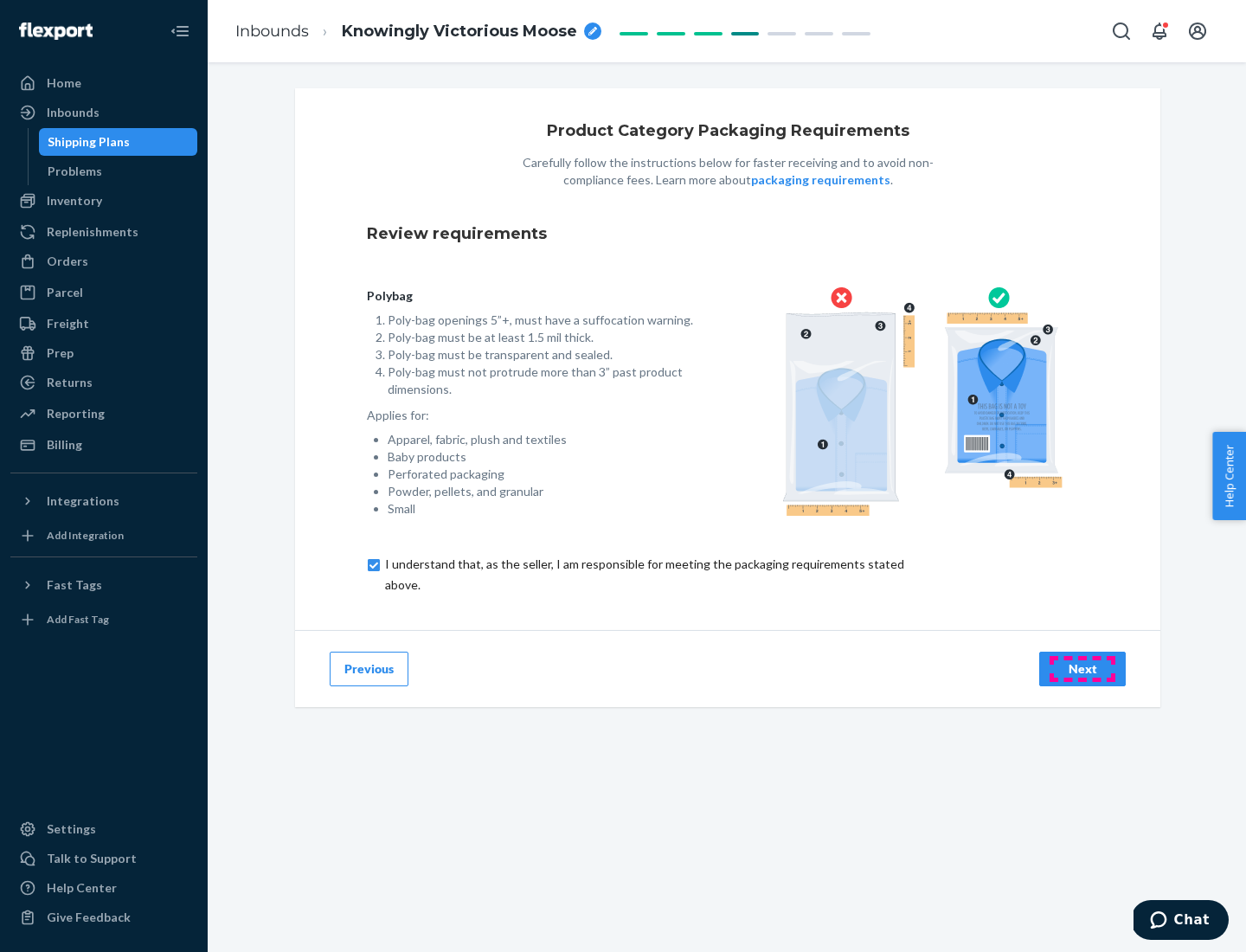
click at [1082, 668] on div "Next" at bounding box center [1082, 669] width 57 height 18
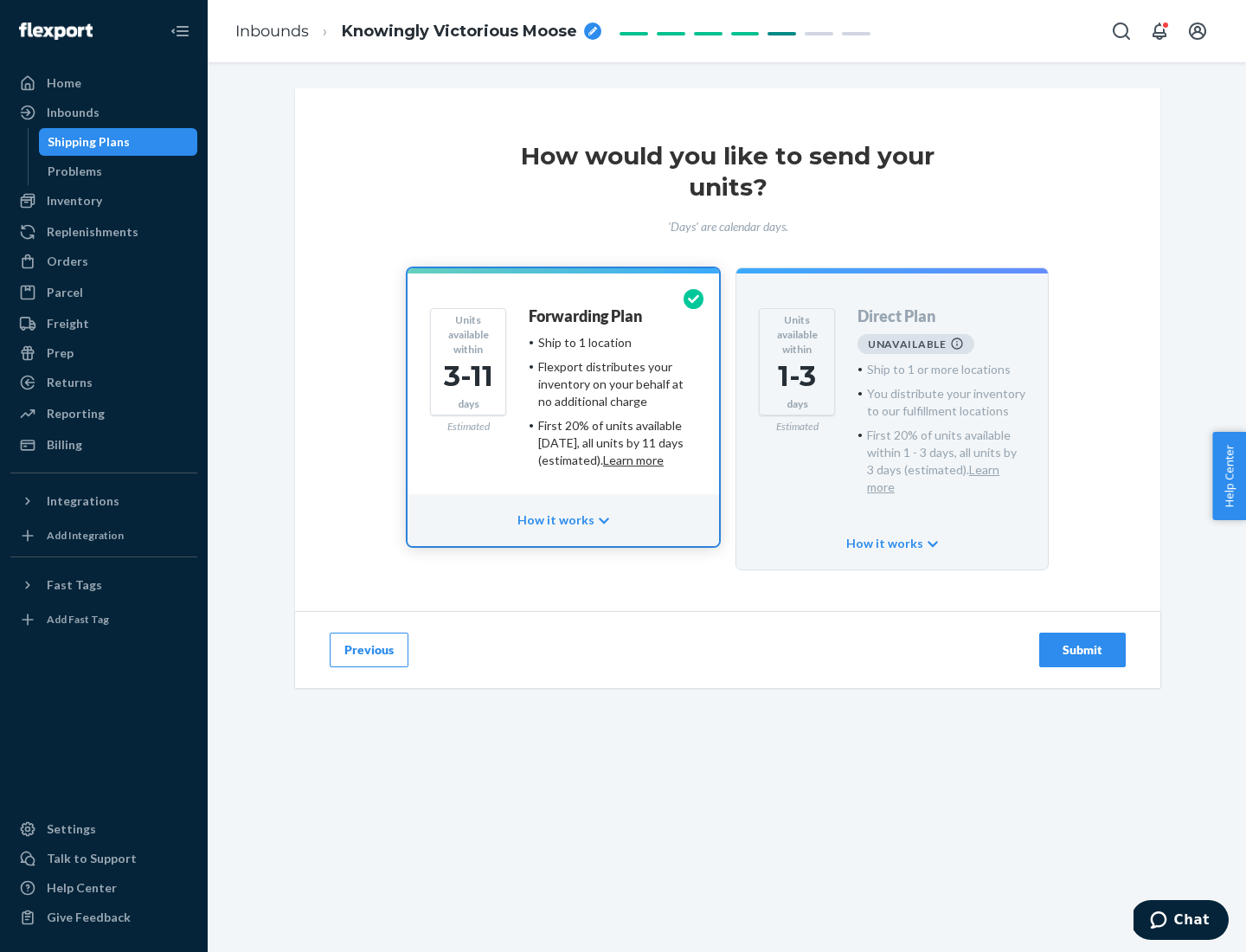
click at [587, 316] on h4 "Forwarding Plan" at bounding box center [585, 316] width 113 height 18
click at [1082, 641] on div "Submit" at bounding box center [1082, 650] width 57 height 18
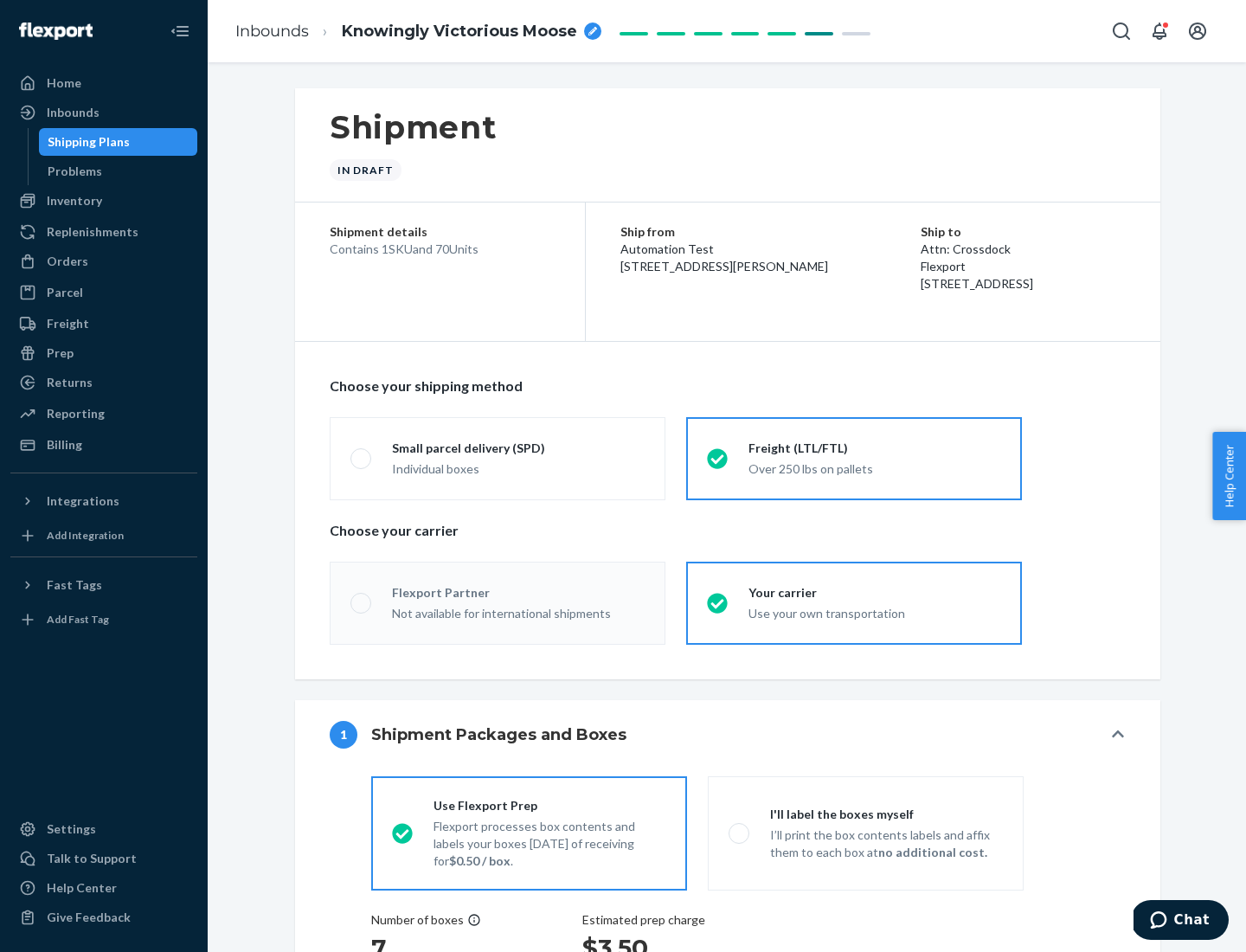
radio input "true"
radio input "false"
radio input "true"
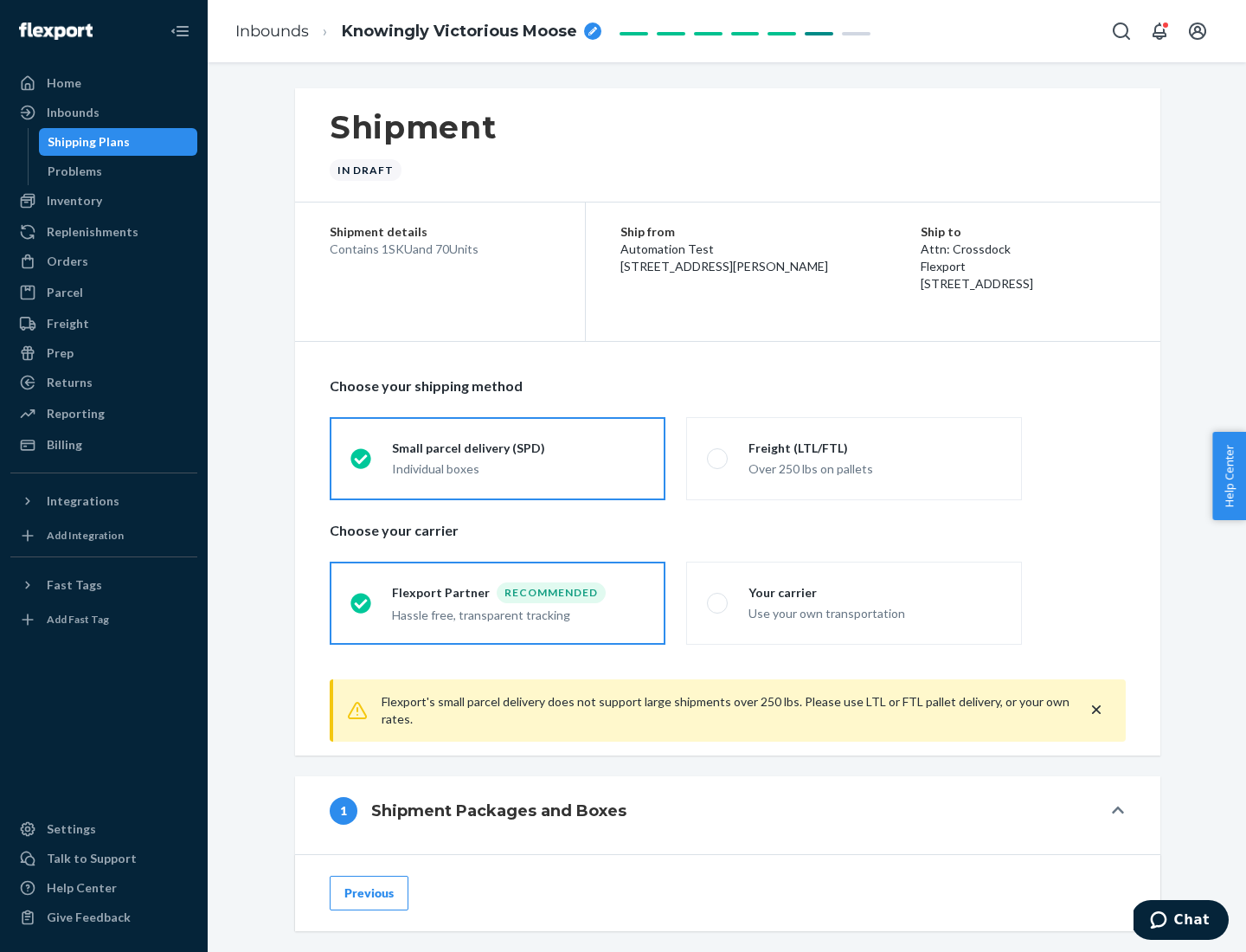
click at [519, 467] on div "Individual boxes" at bounding box center [518, 469] width 252 height 18
click at [361, 464] on input "Small parcel delivery (SPD) Individual boxes" at bounding box center [356, 458] width 11 height 11
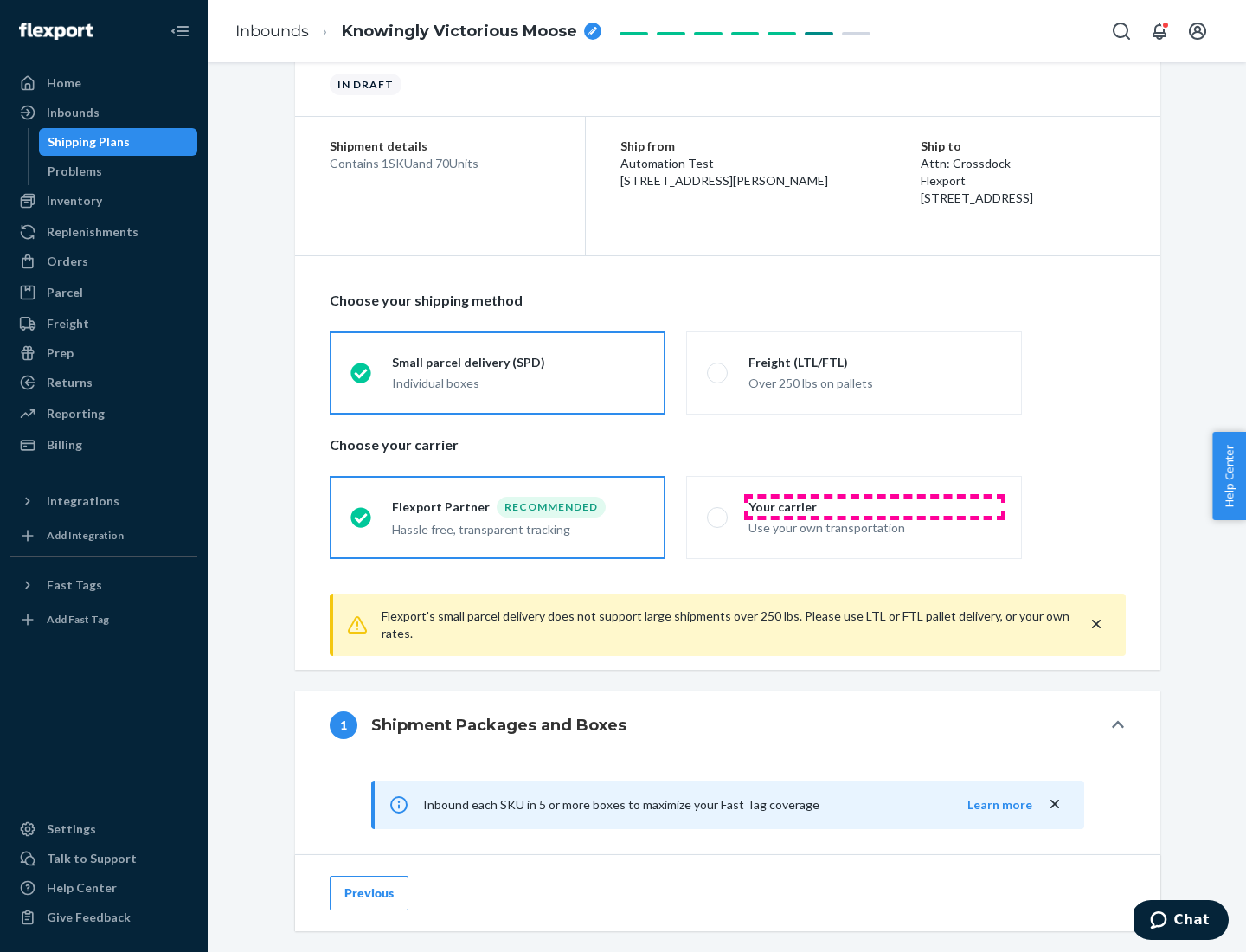
click at [875, 506] on div "Your carrier" at bounding box center [874, 507] width 252 height 18
click at [718, 512] on input "Your carrier Use your own transportation" at bounding box center [712, 517] width 11 height 11
radio input "true"
radio input "false"
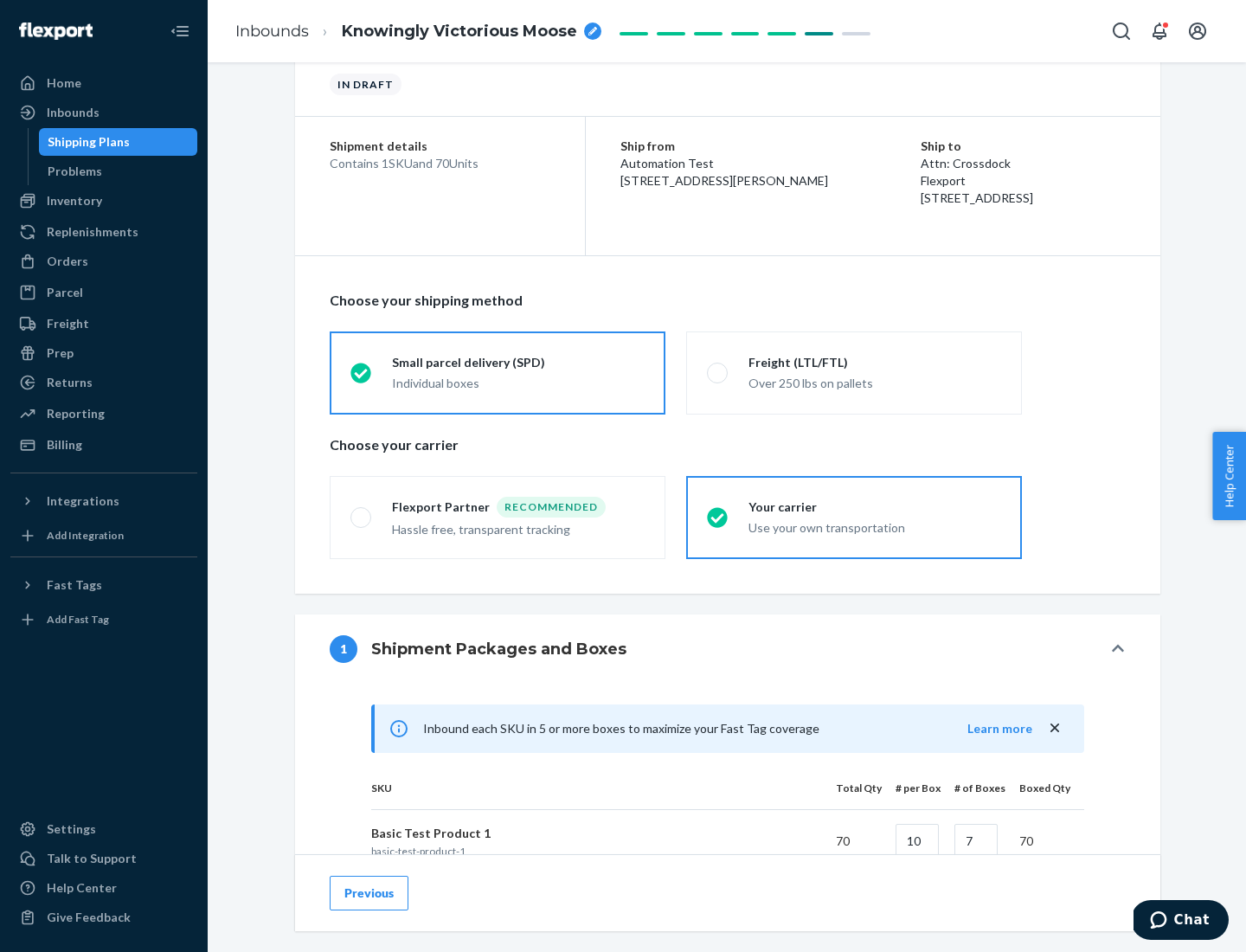
scroll to position [419, 0]
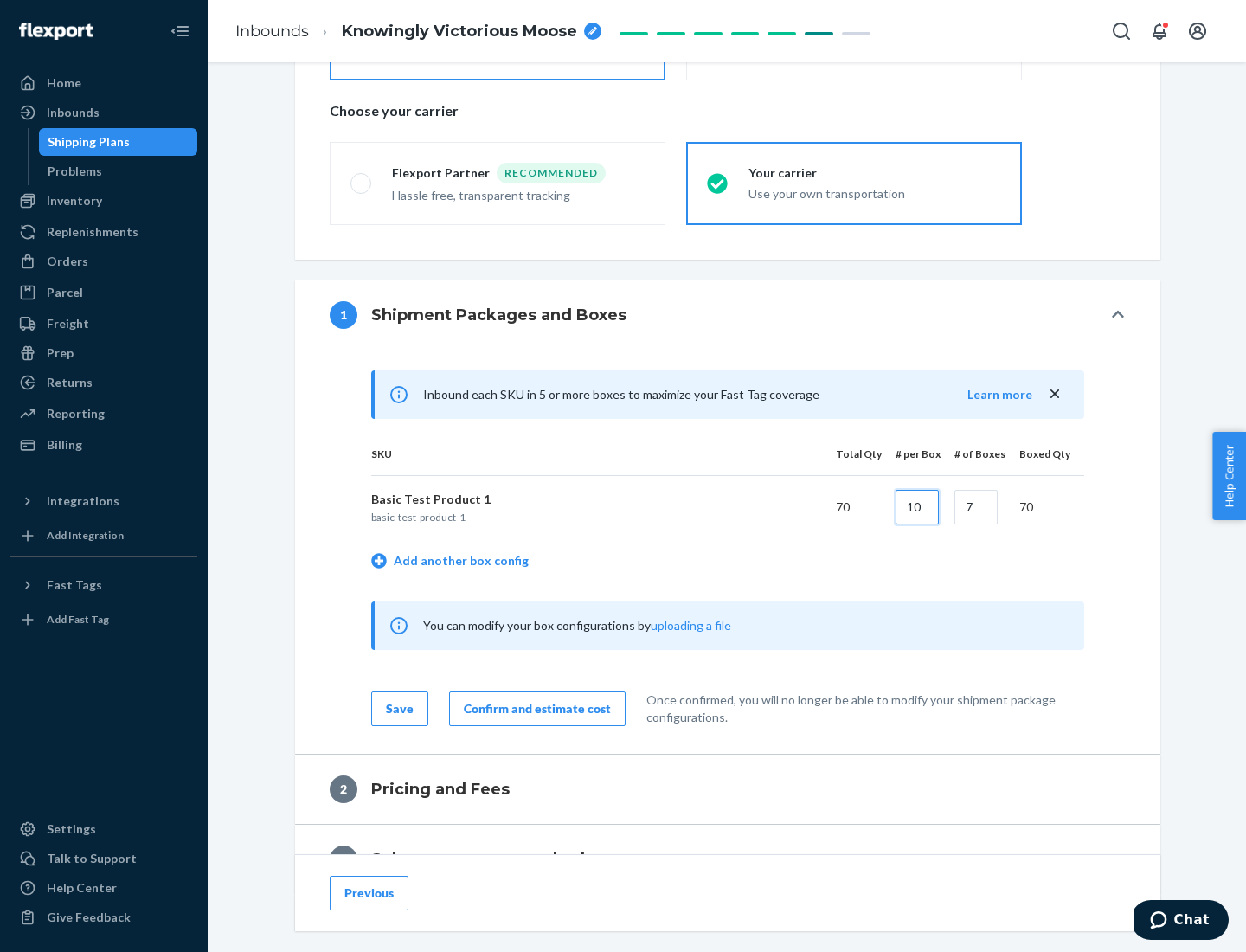
type input "10"
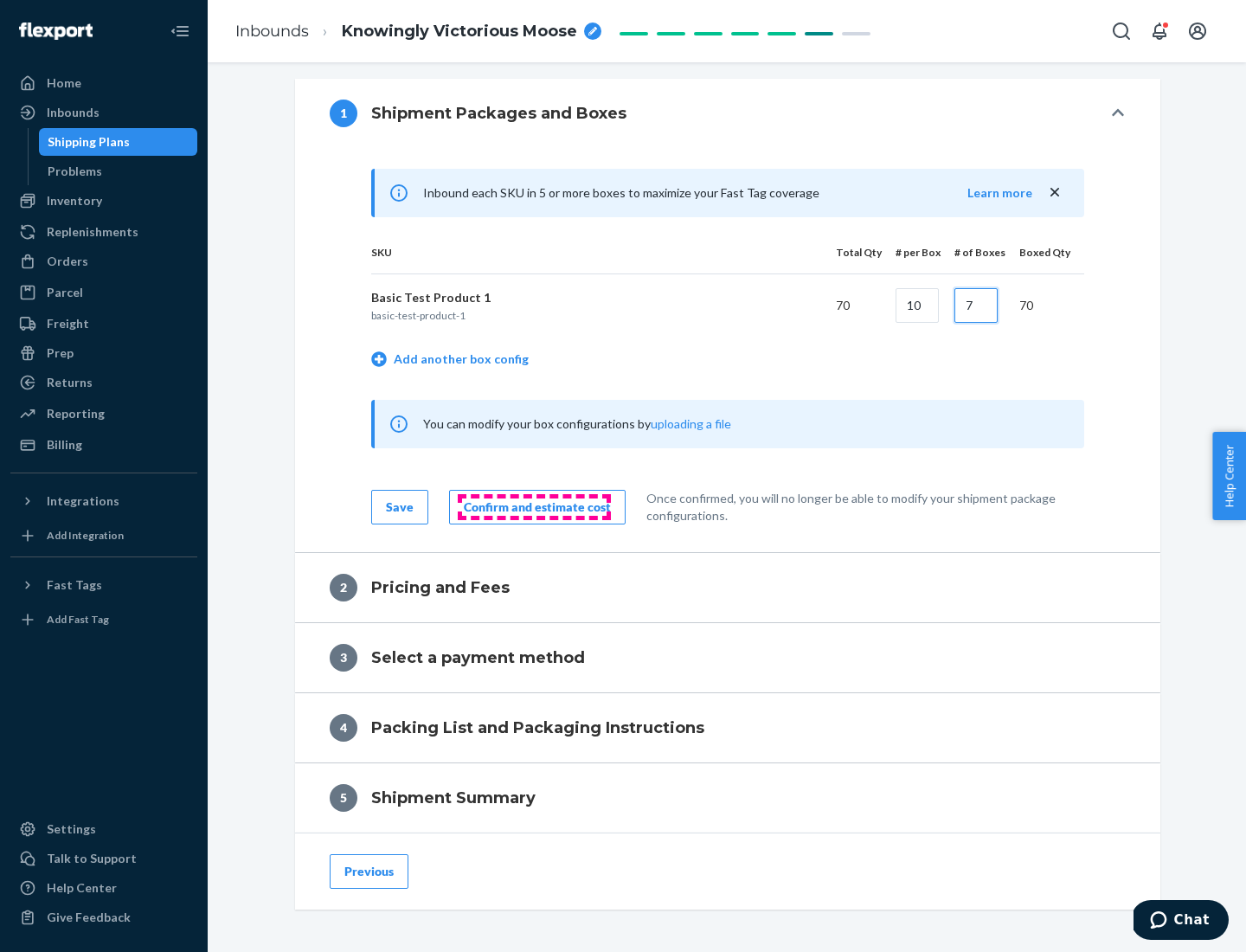
type input "7"
click at [534, 506] on div "Confirm and estimate cost" at bounding box center [537, 507] width 147 height 18
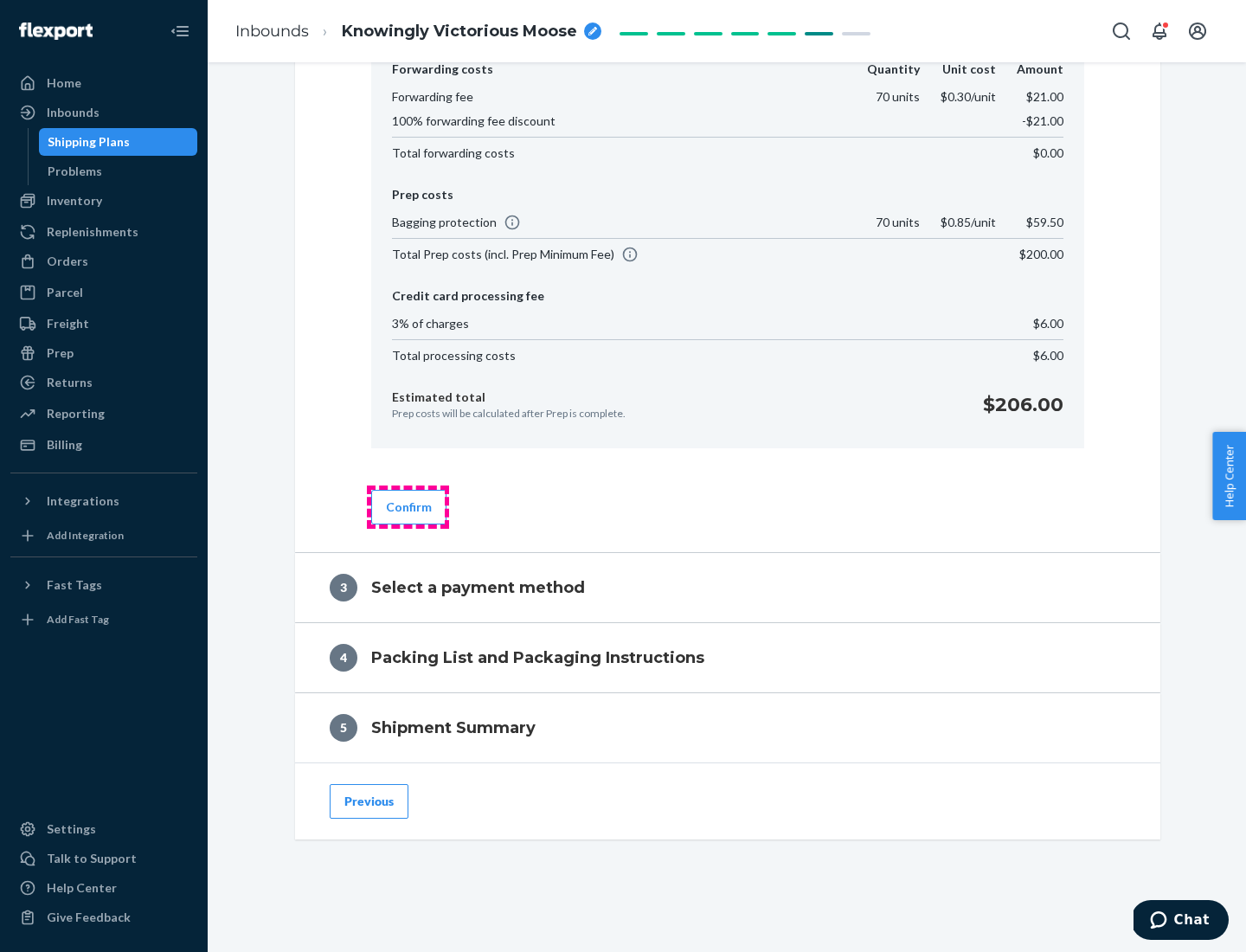
click at [408, 506] on button "Confirm" at bounding box center [409, 506] width 76 height 34
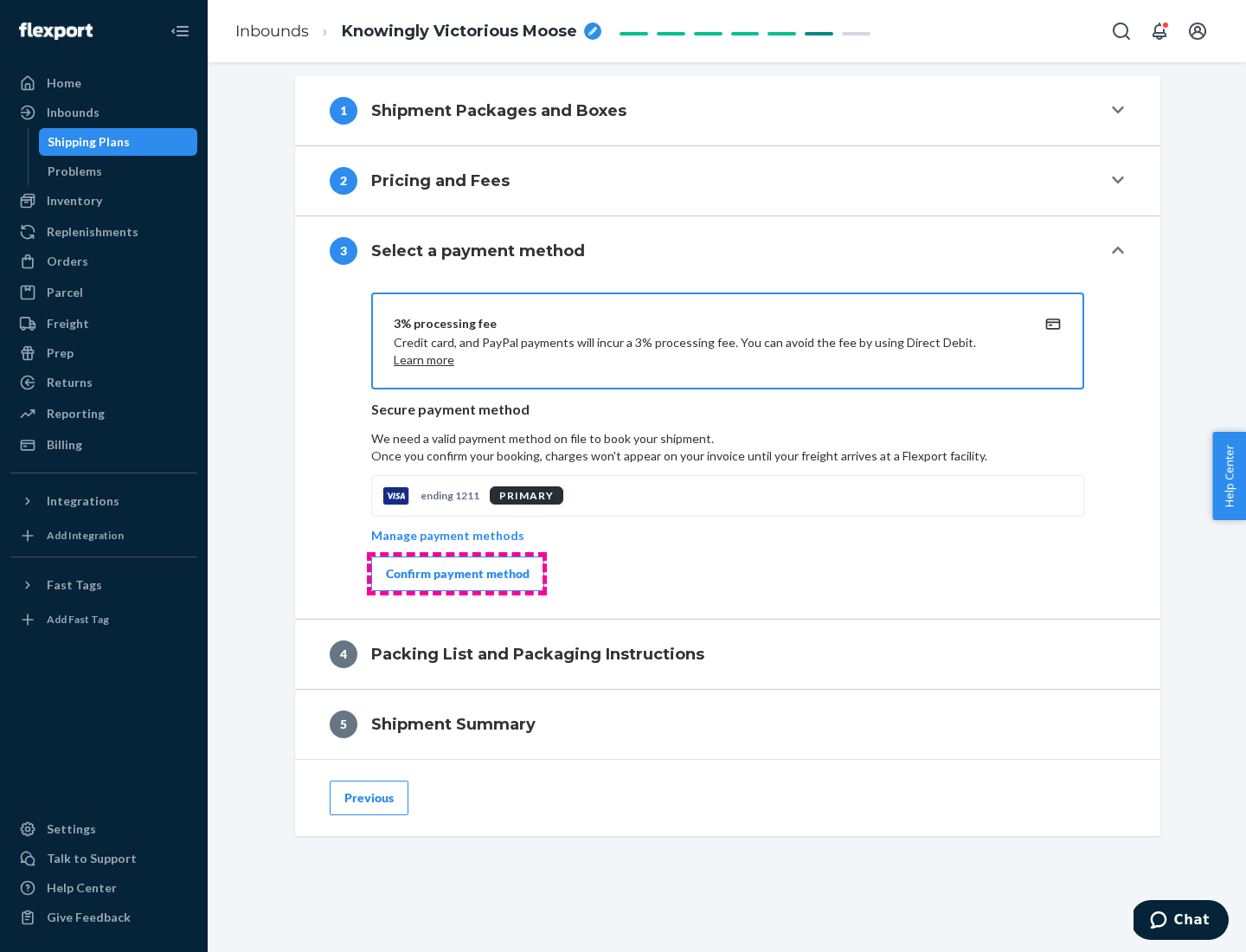
click at [456, 574] on div "Confirm payment method" at bounding box center [457, 574] width 143 height 18
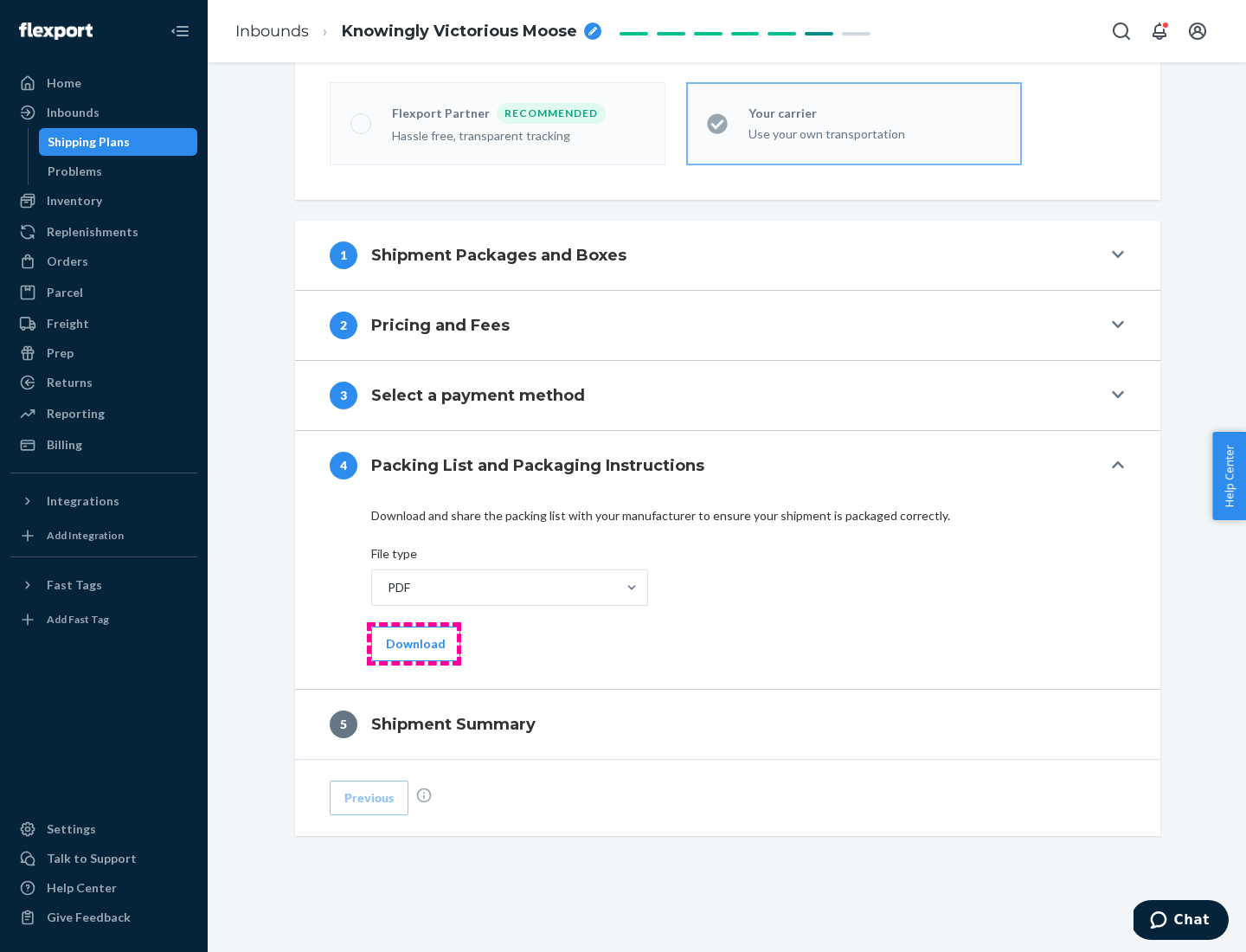
click at [413, 643] on button "Download" at bounding box center [415, 643] width 89 height 34
